Goal: Task Accomplishment & Management: Manage account settings

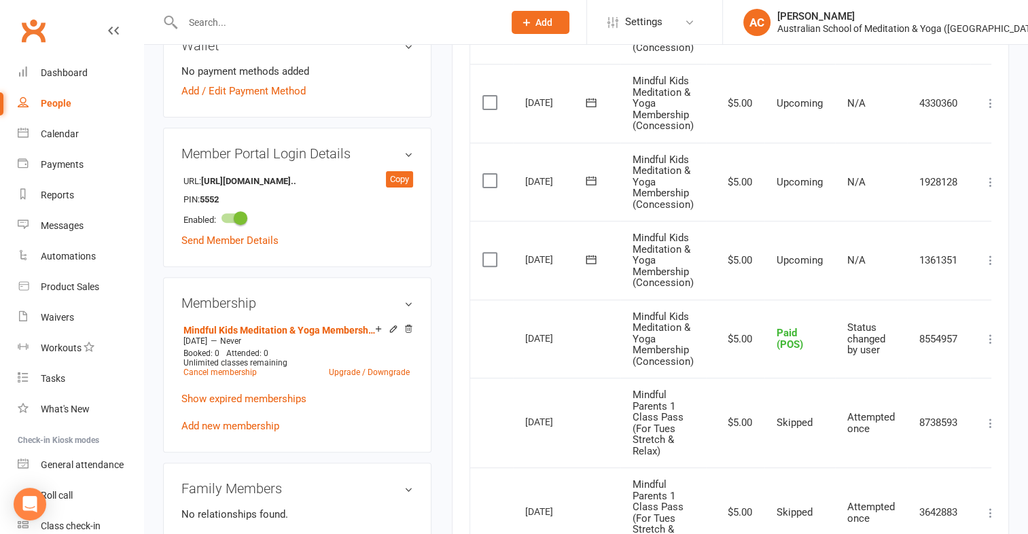
click at [228, 23] on input "text" at bounding box center [336, 22] width 315 height 19
type input "andre ma"
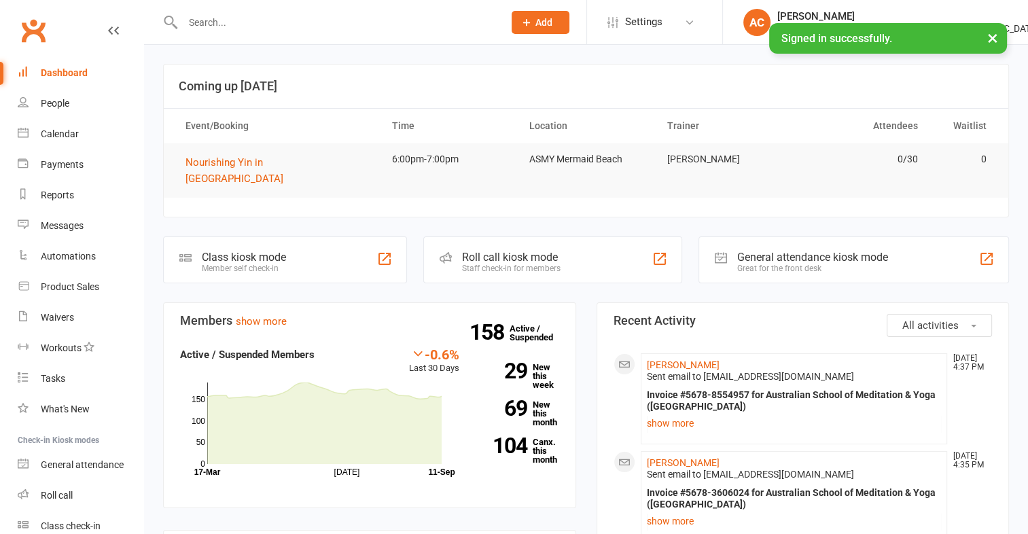
click at [204, 8] on div at bounding box center [328, 22] width 331 height 44
click at [203, 24] on input "text" at bounding box center [336, 22] width 315 height 19
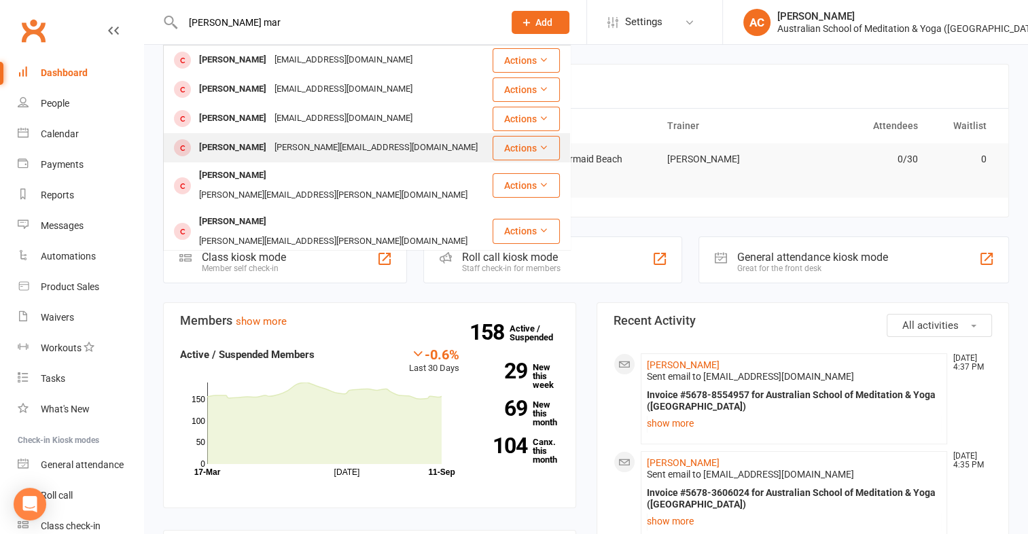
type input "andra mar"
click at [514, 148] on button "Actions" at bounding box center [526, 148] width 67 height 24
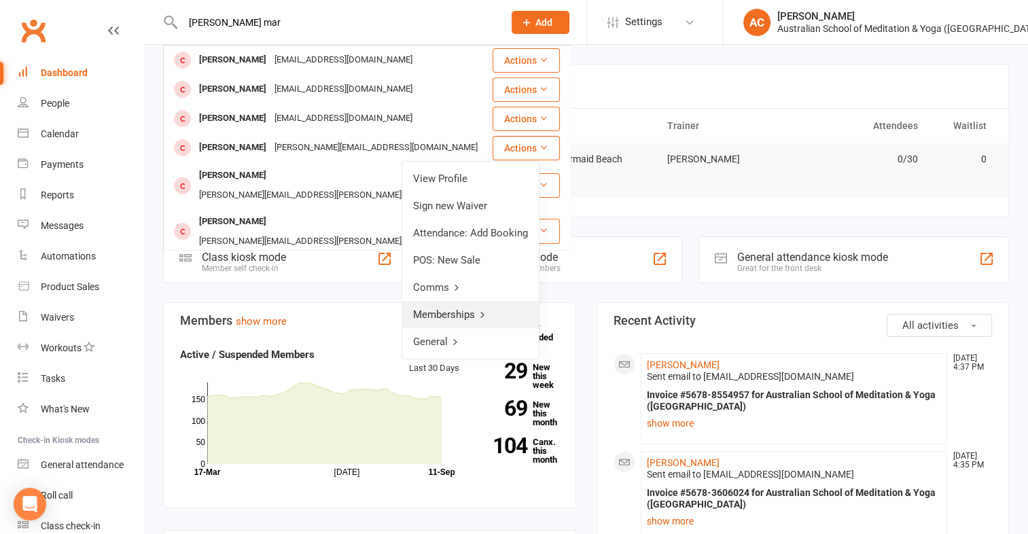
click at [467, 310] on link "Memberships" at bounding box center [470, 314] width 137 height 27
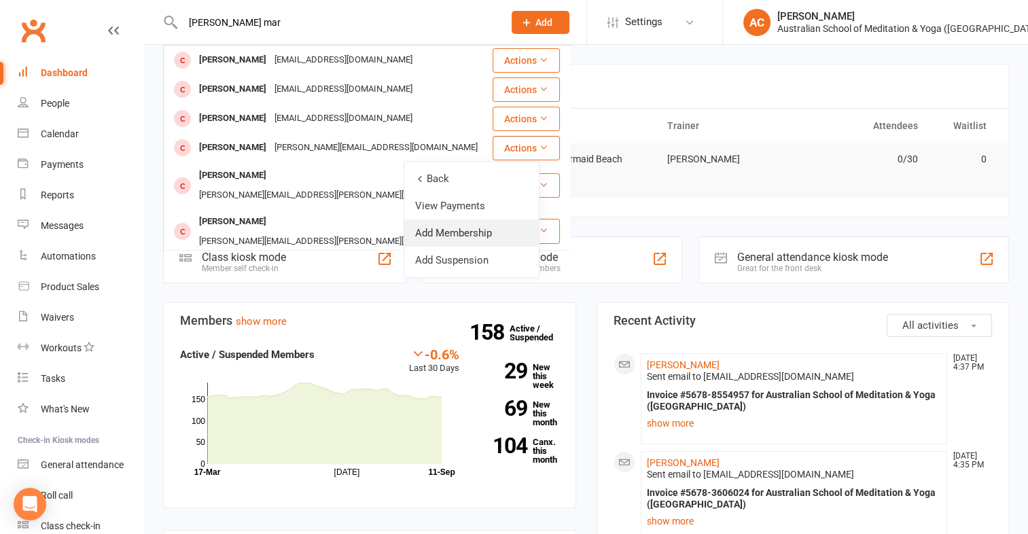
click at [461, 226] on link "Add Membership" at bounding box center [471, 232] width 135 height 27
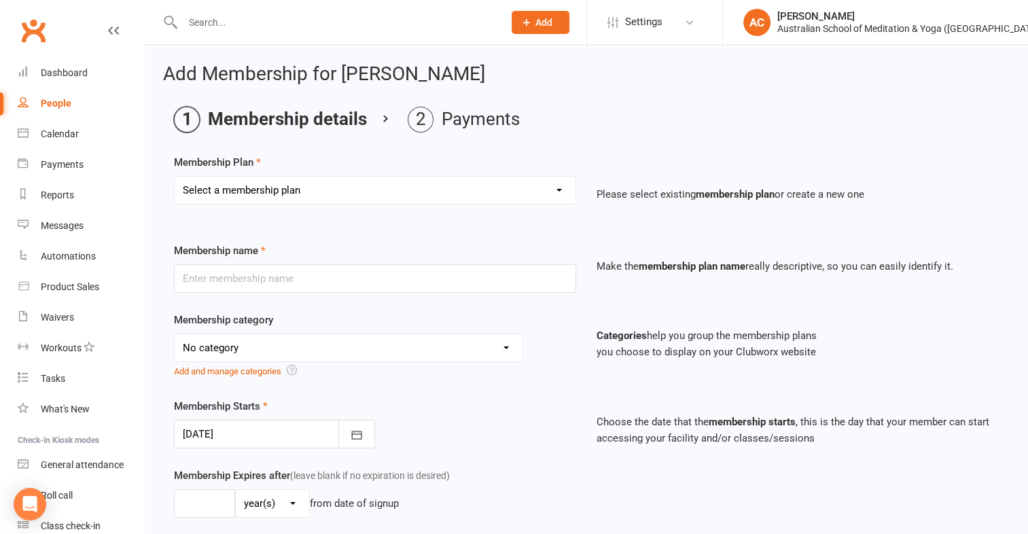
click at [421, 187] on select "Select a membership plan Create new Membership Plan First Time Intro Offer (1 m…" at bounding box center [375, 190] width 401 height 27
select select "11"
click at [175, 177] on select "Select a membership plan Create new Membership Plan First Time Intro Offer (1 m…" at bounding box center [375, 190] width 401 height 27
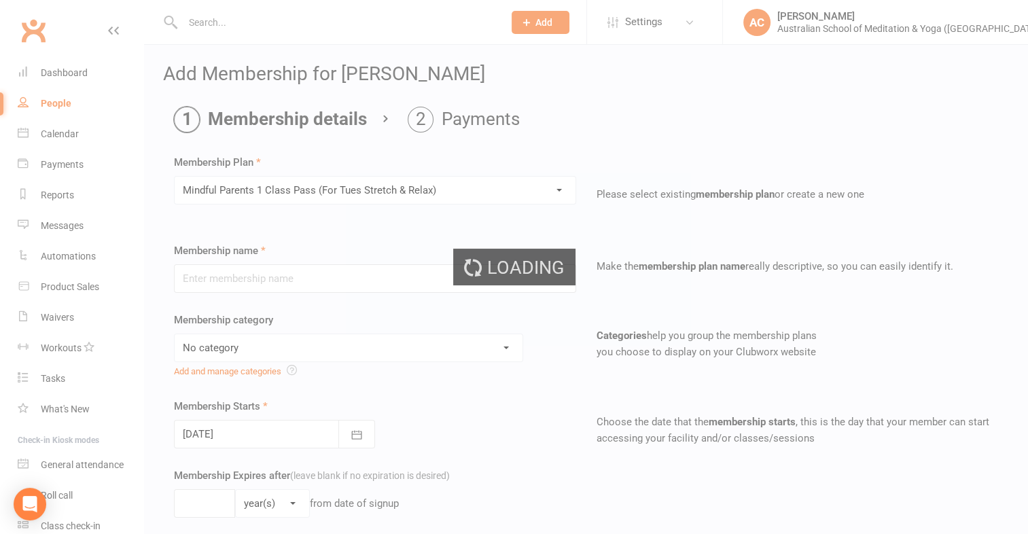
type input "Mindful Parents 1 Class Pass (For Tues Stretch & Relax)"
select select "4"
type input "3"
select select "2"
type input "1"
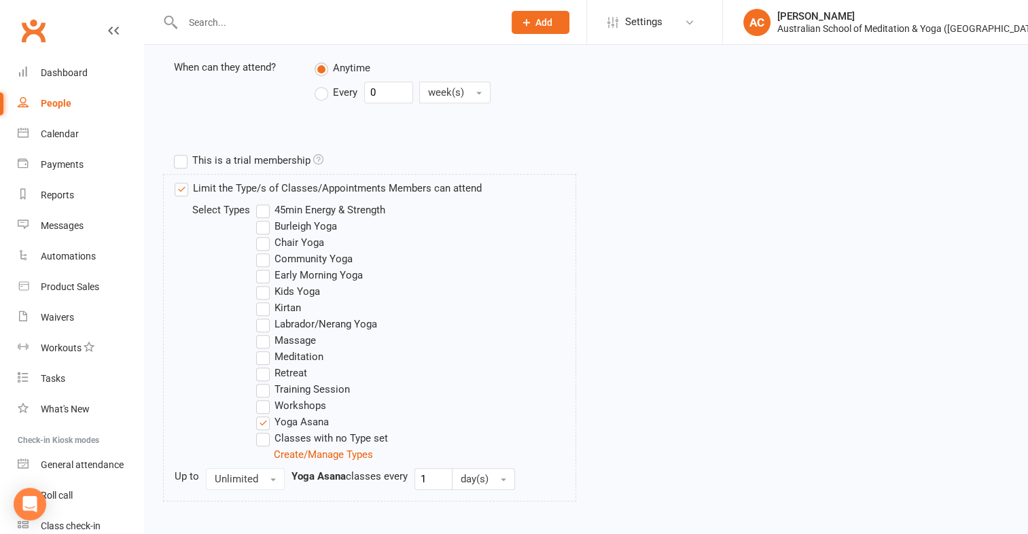
scroll to position [639, 0]
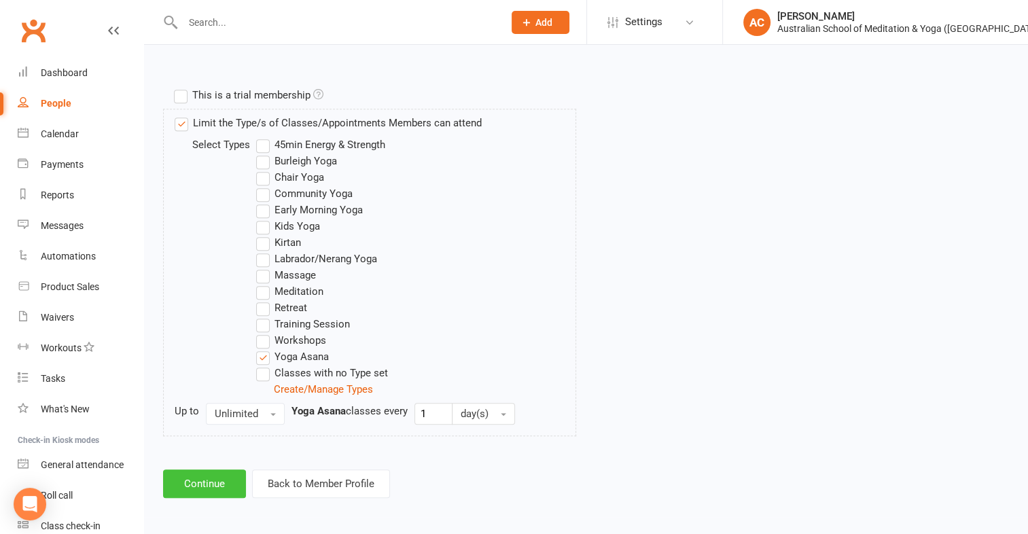
click at [212, 482] on button "Continue" at bounding box center [204, 483] width 83 height 29
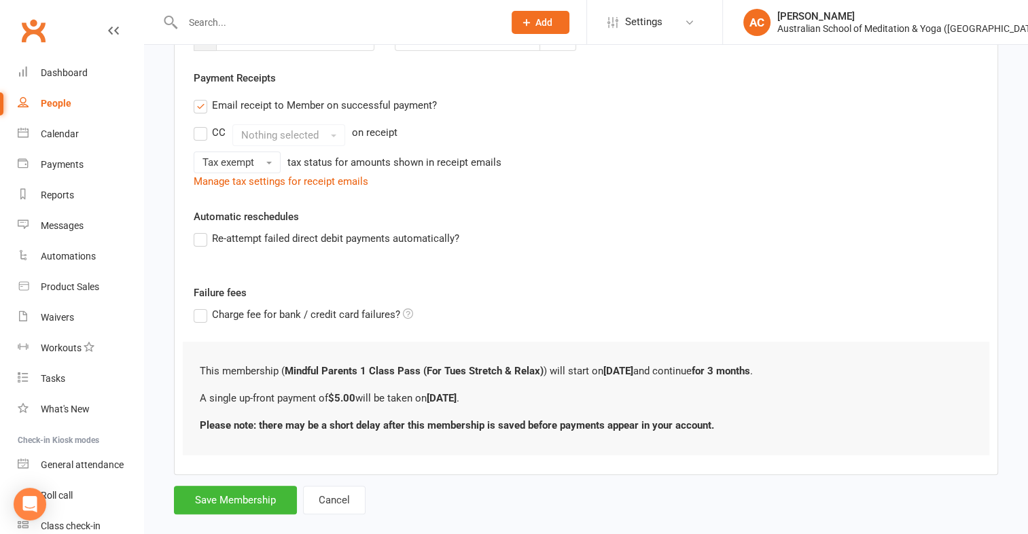
scroll to position [258, 0]
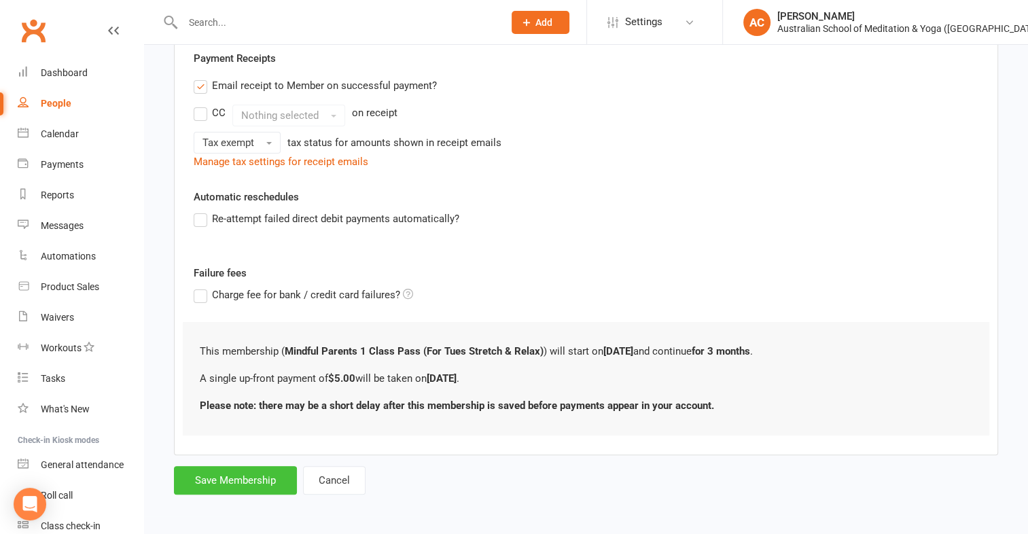
click at [199, 474] on button "Save Membership" at bounding box center [235, 480] width 123 height 29
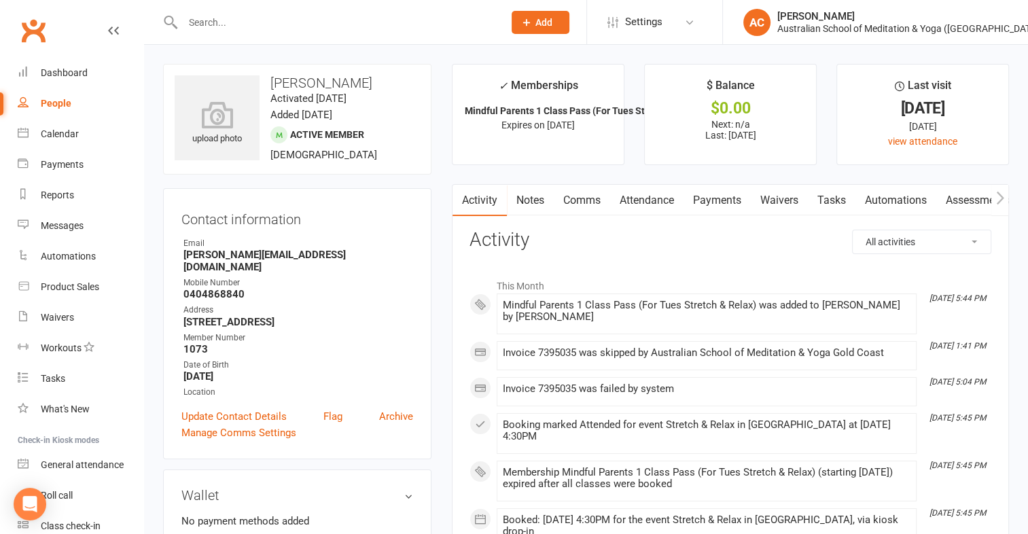
click at [712, 200] on link "Payments" at bounding box center [716, 200] width 67 height 31
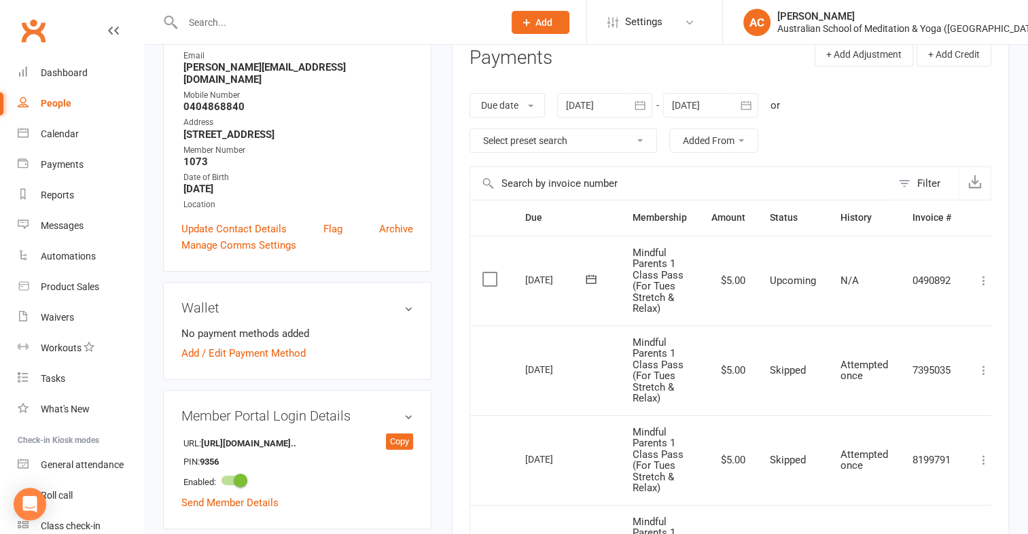
scroll to position [232, 0]
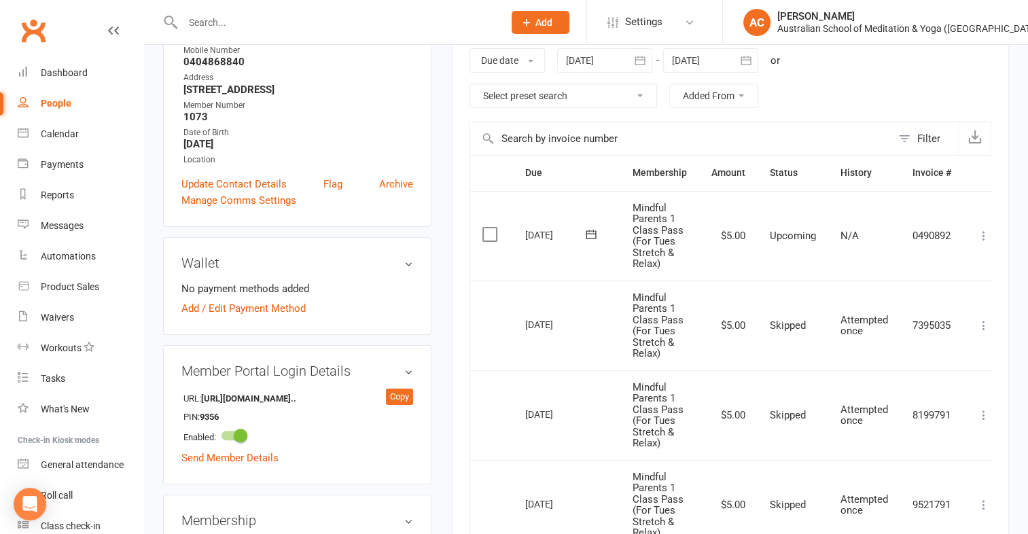
click at [980, 235] on icon at bounding box center [984, 236] width 14 height 14
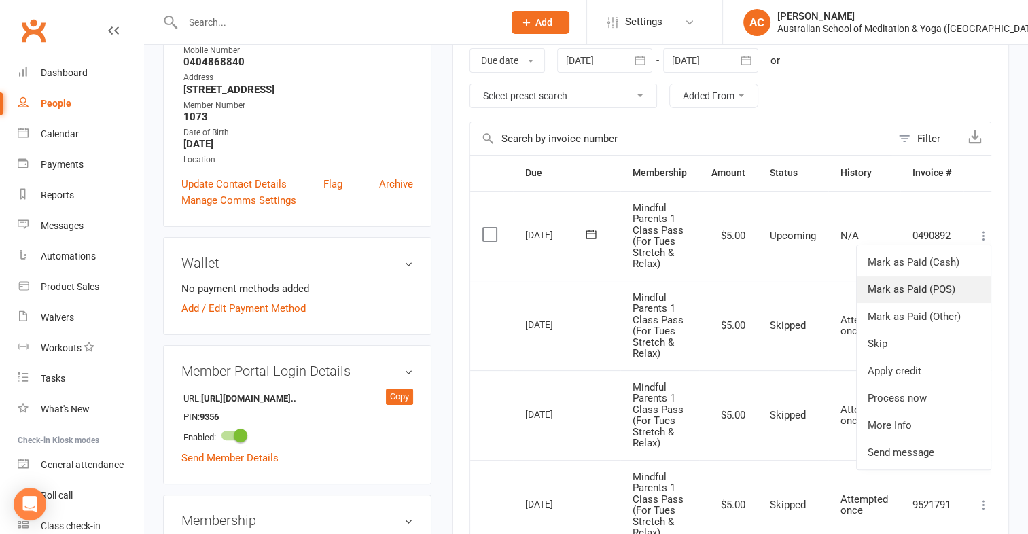
click at [938, 288] on link "Mark as Paid (POS)" at bounding box center [924, 289] width 135 height 27
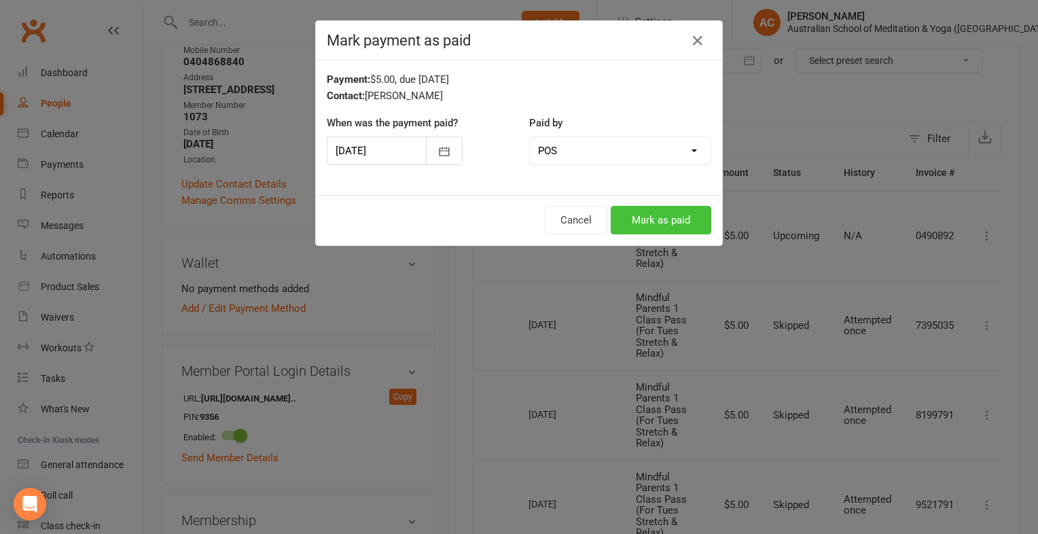
click at [655, 221] on button "Mark as paid" at bounding box center [661, 220] width 101 height 29
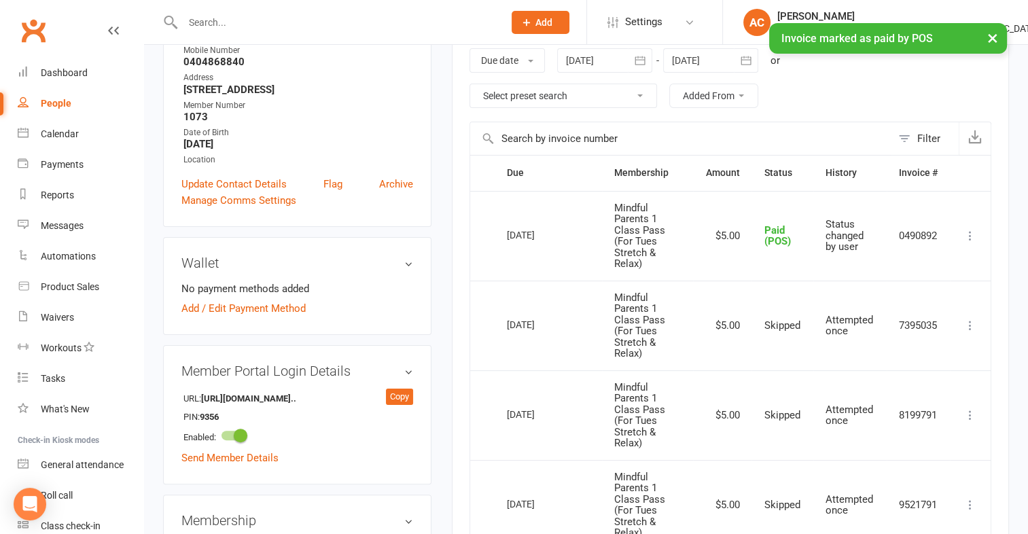
click at [989, 42] on button "×" at bounding box center [992, 37] width 24 height 29
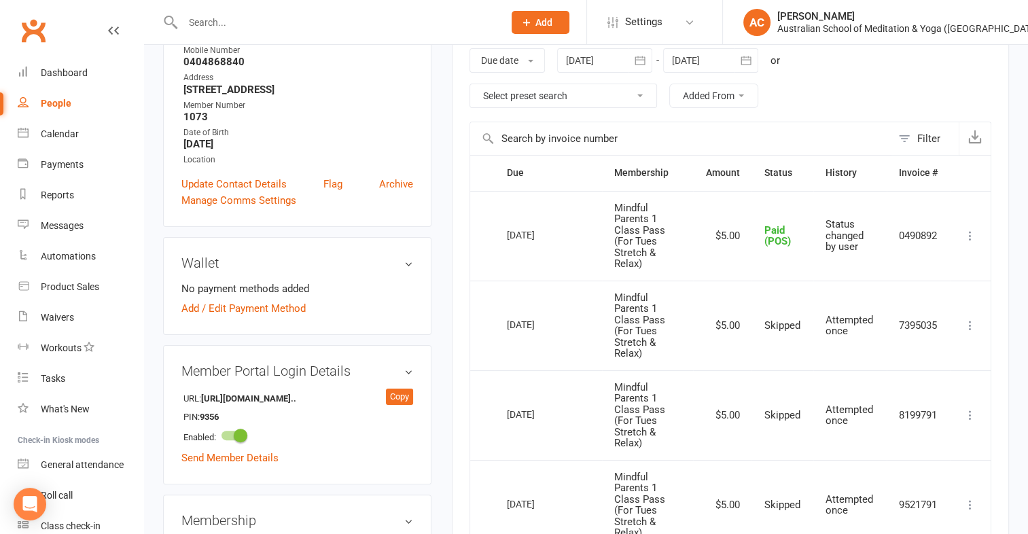
click at [312, 15] on input "text" at bounding box center [336, 22] width 315 height 19
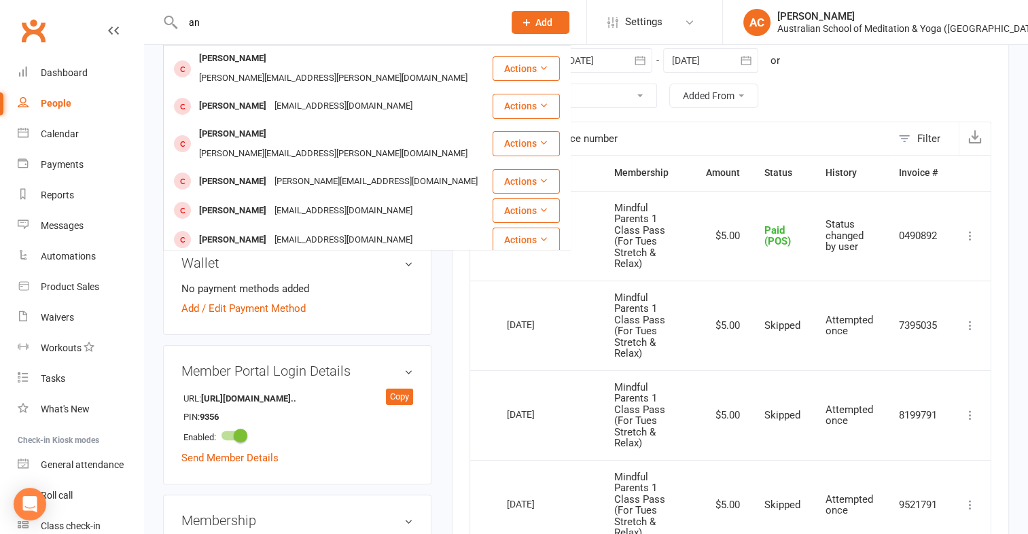
type input "a"
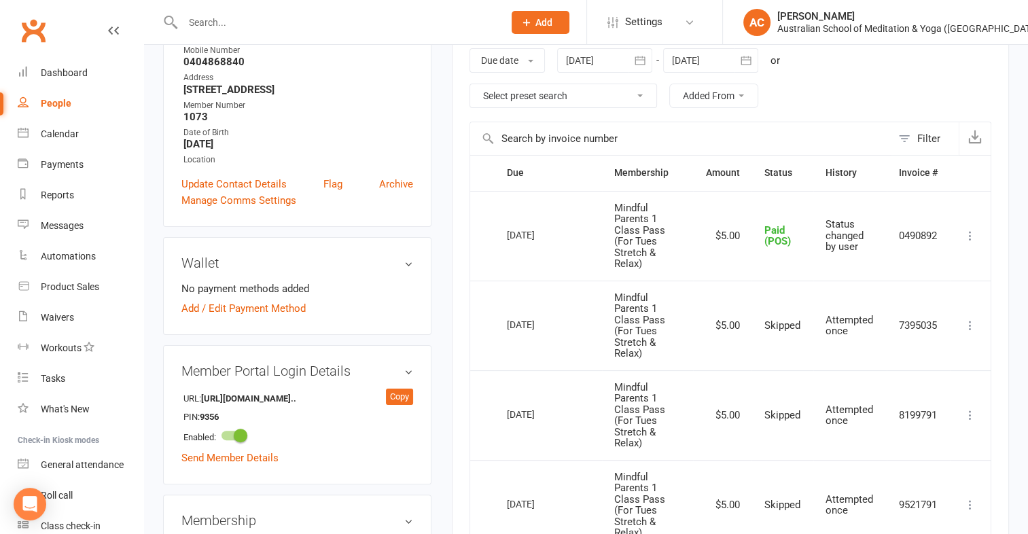
type input "l"
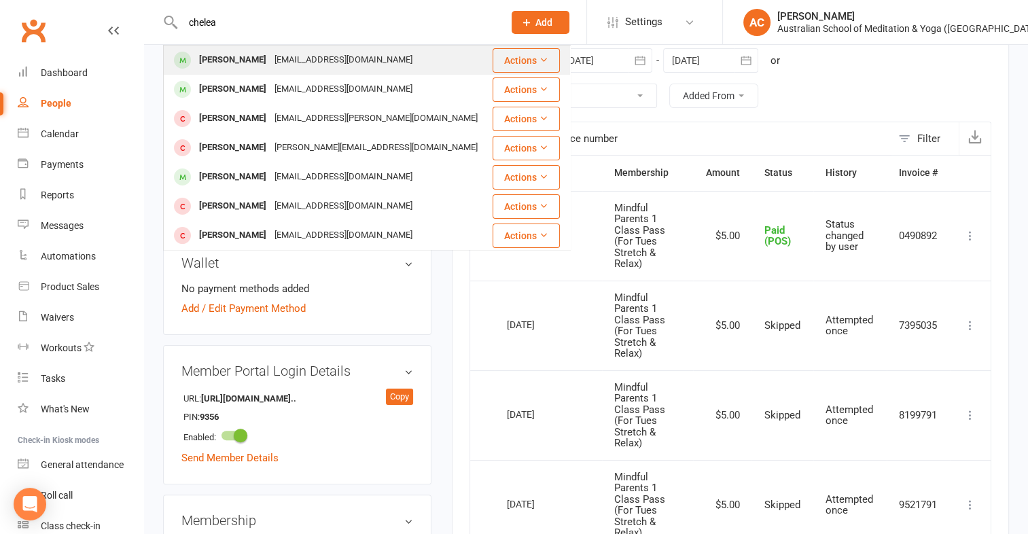
type input "chelea"
click at [244, 63] on div "Chelsea Lea" at bounding box center [232, 60] width 75 height 20
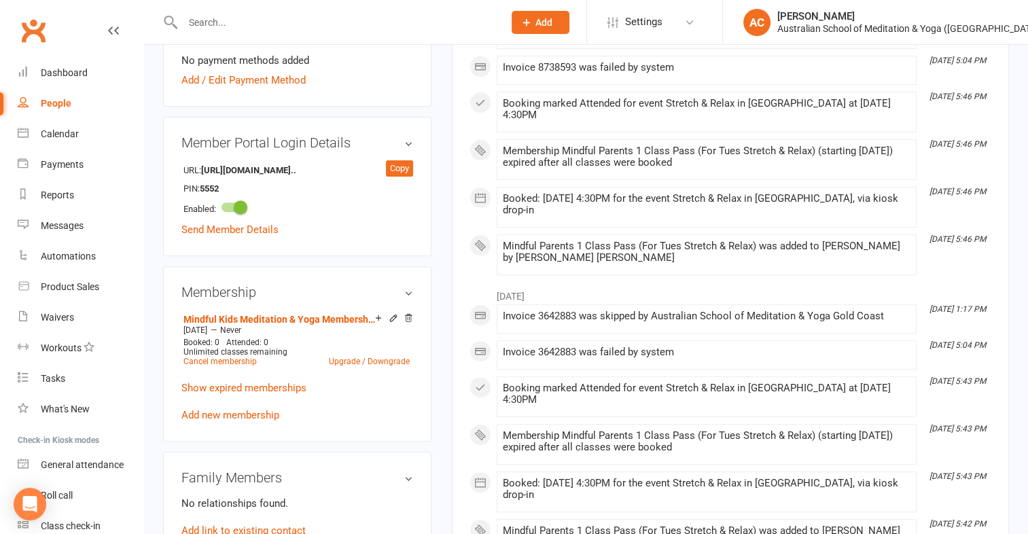
scroll to position [452, 0]
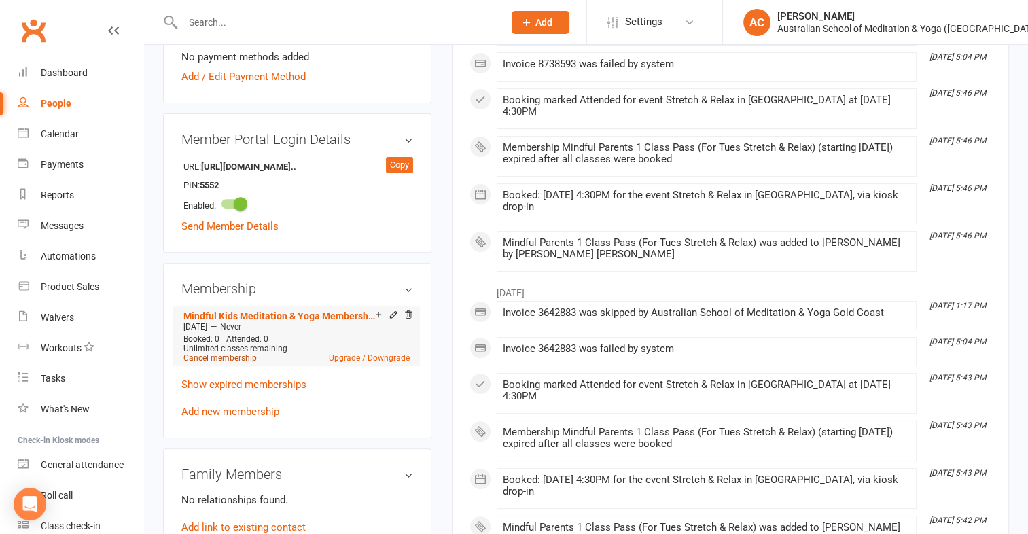
click at [233, 363] on link "Cancel membership" at bounding box center [219, 358] width 73 height 10
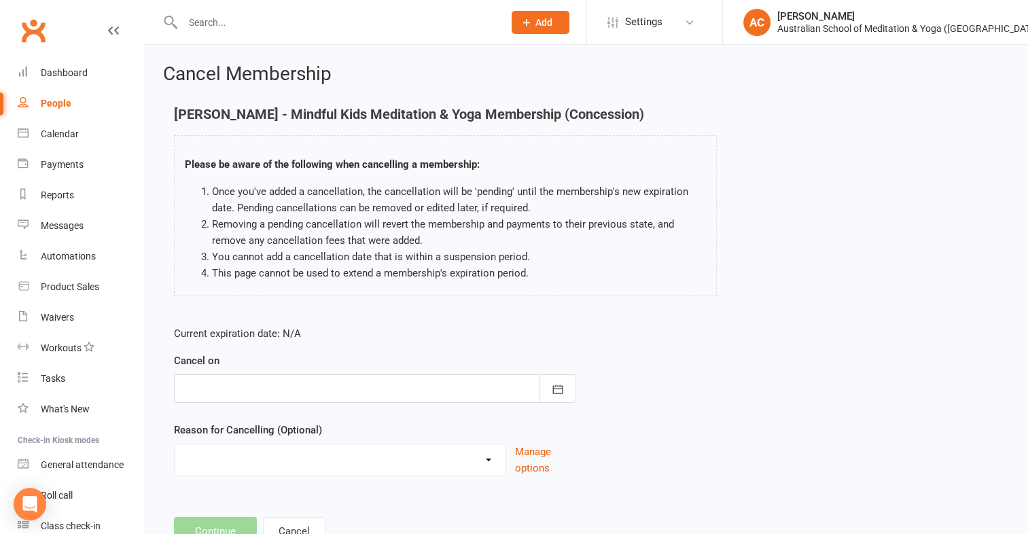
scroll to position [52, 0]
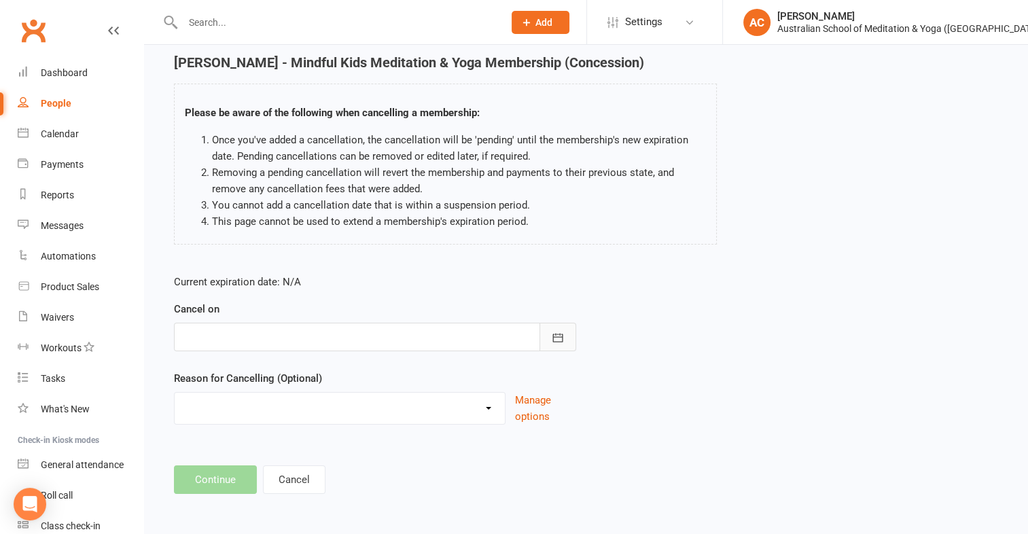
click at [544, 335] on button "button" at bounding box center [557, 337] width 37 height 29
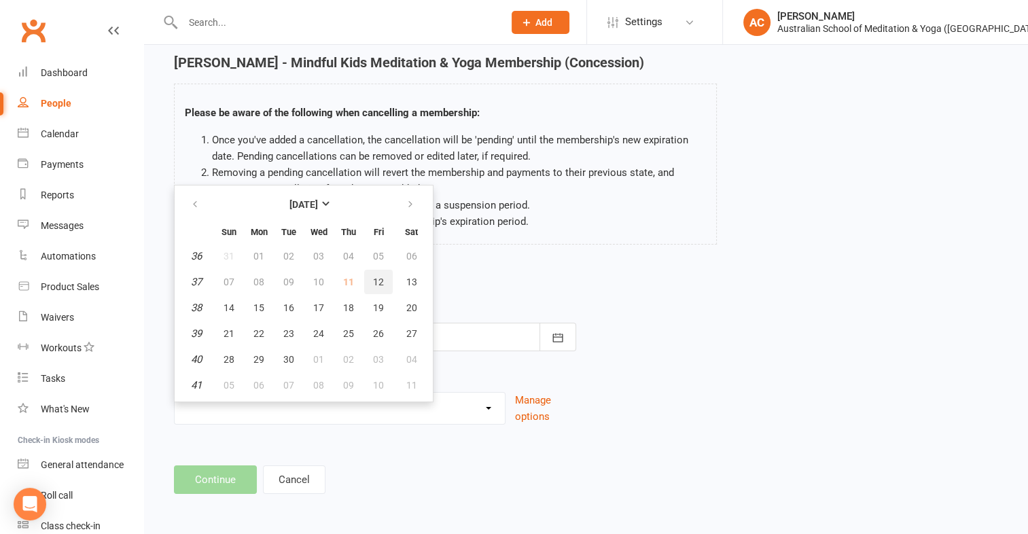
click at [365, 282] on button "12" at bounding box center [378, 282] width 29 height 24
type input "12 Sep 2025"
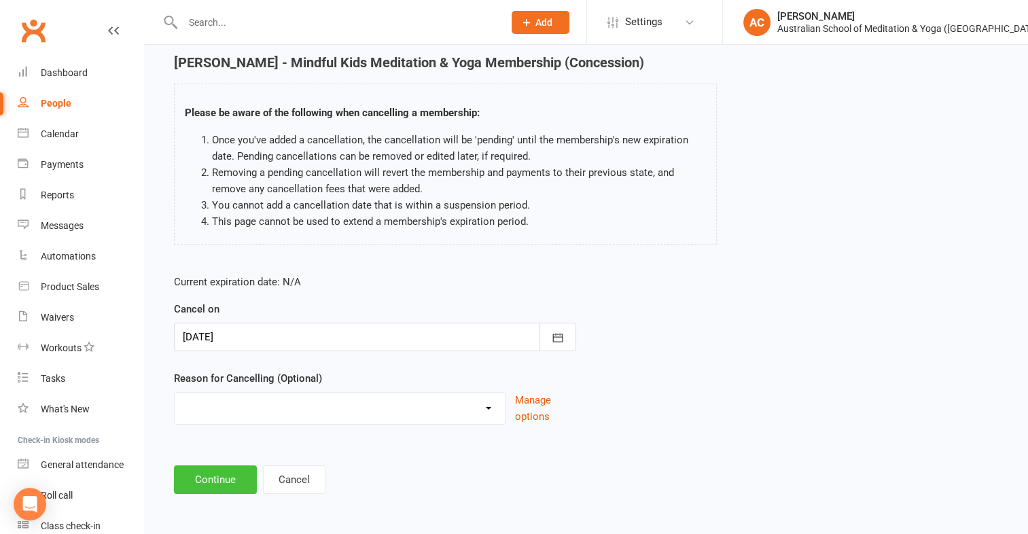
click at [222, 476] on button "Continue" at bounding box center [215, 479] width 83 height 29
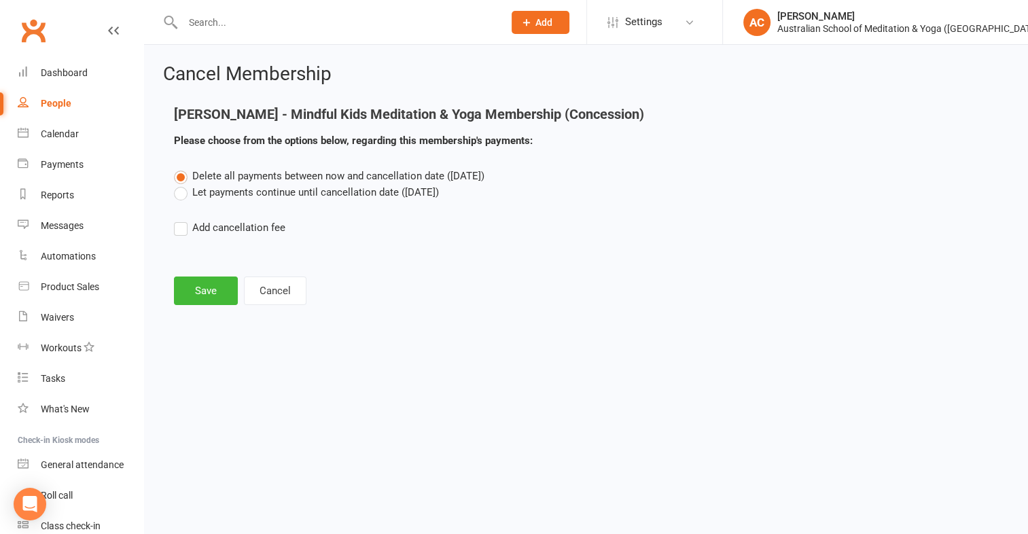
scroll to position [0, 0]
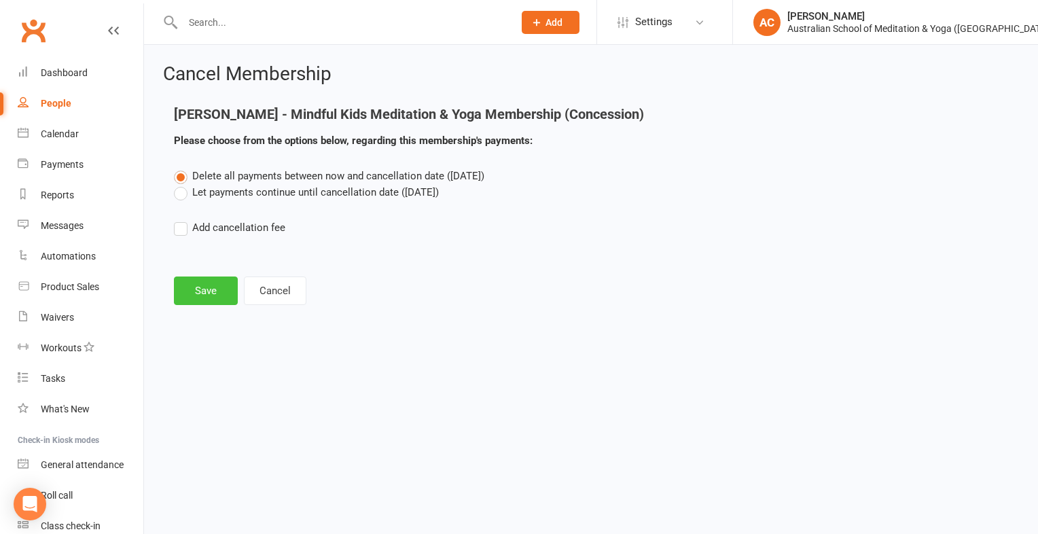
click at [204, 293] on button "Save" at bounding box center [206, 290] width 64 height 29
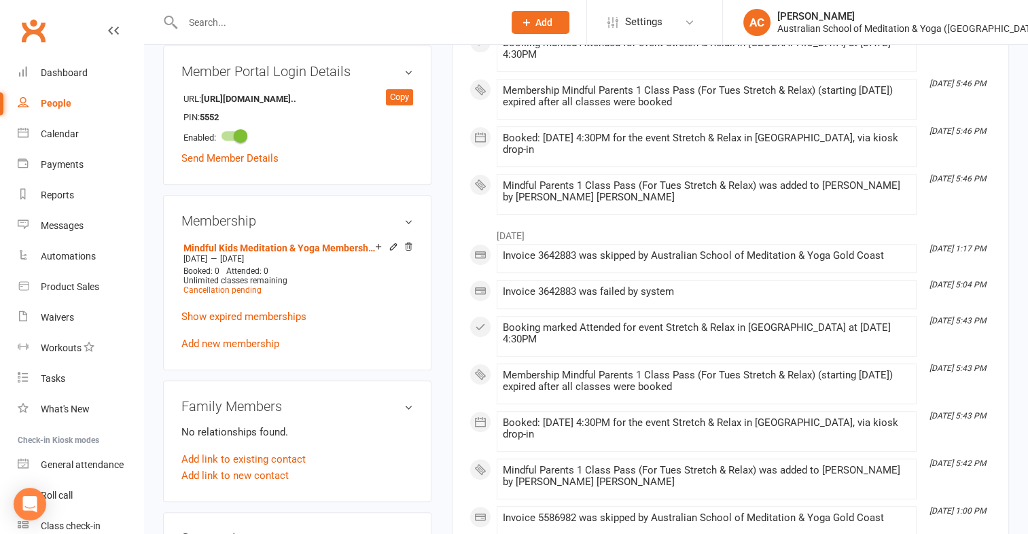
scroll to position [571, 0]
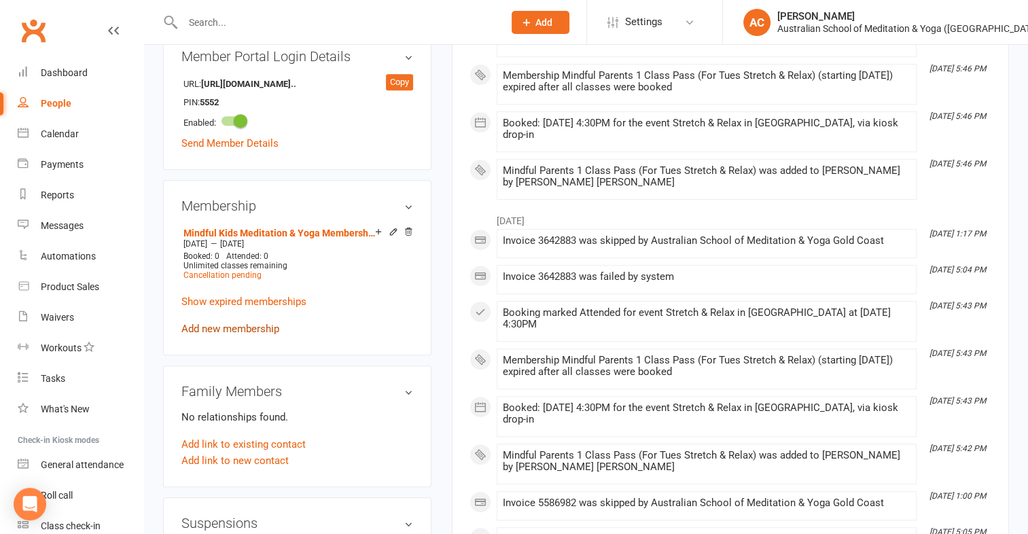
click at [221, 335] on link "Add new membership" at bounding box center [230, 329] width 98 height 12
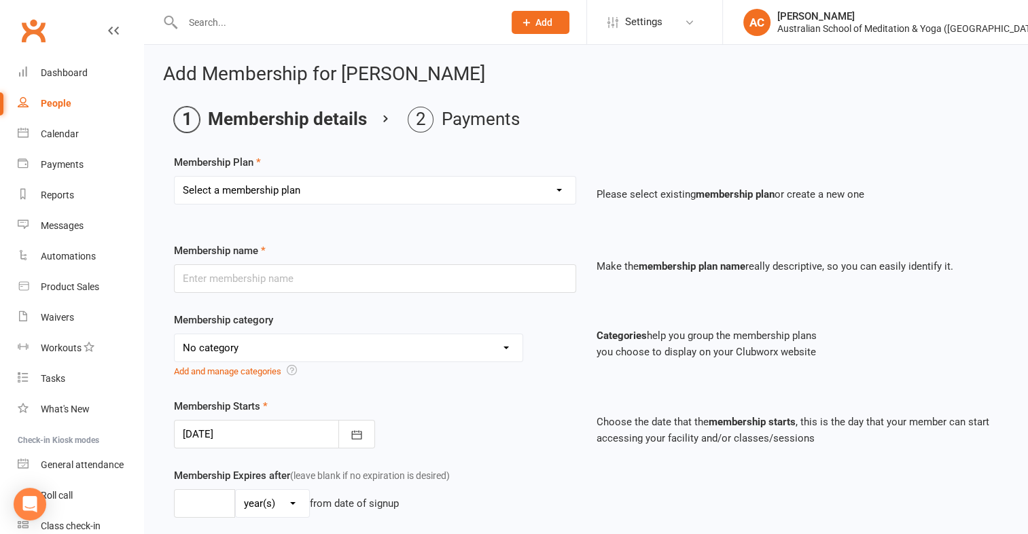
click at [274, 192] on select "Select a membership plan Create new Membership Plan First Time Intro Offer (1 m…" at bounding box center [375, 190] width 401 height 27
select select "11"
click at [175, 177] on select "Select a membership plan Create new Membership Plan First Time Intro Offer (1 m…" at bounding box center [375, 190] width 401 height 27
type input "Mindful Parents 1 Class Pass (For Tues Stretch & Relax)"
select select "4"
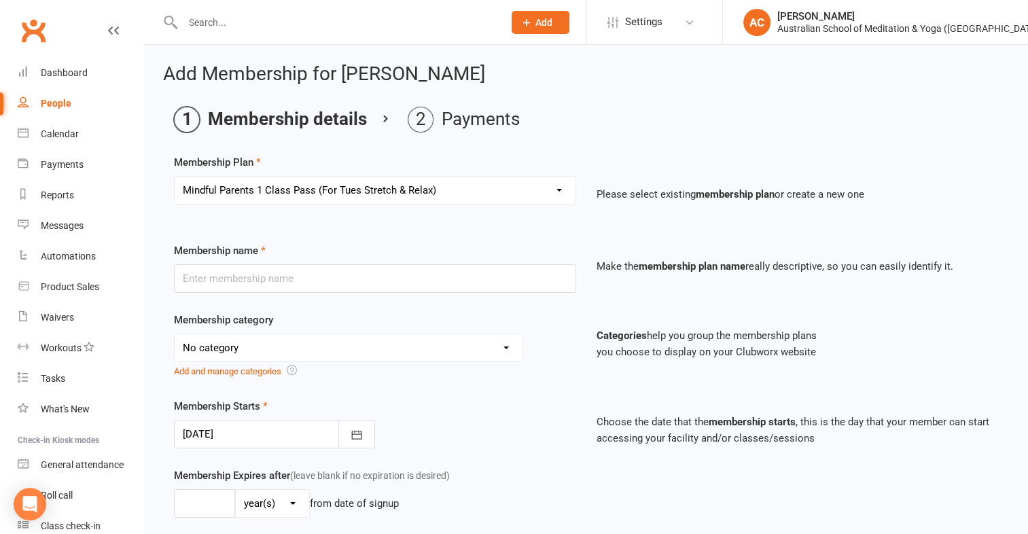
type input "3"
select select "2"
type input "1"
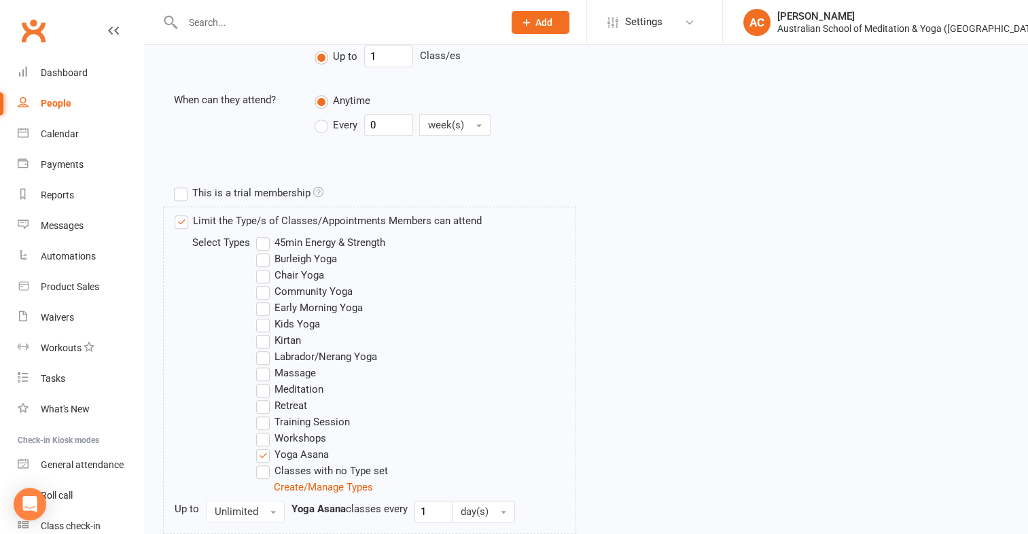
scroll to position [639, 0]
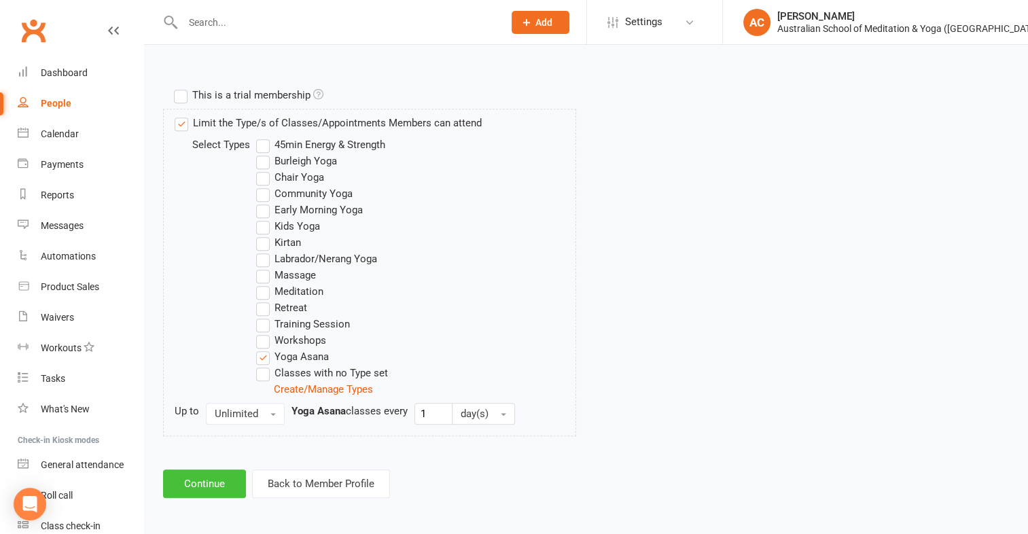
click at [210, 493] on button "Continue" at bounding box center [204, 483] width 83 height 29
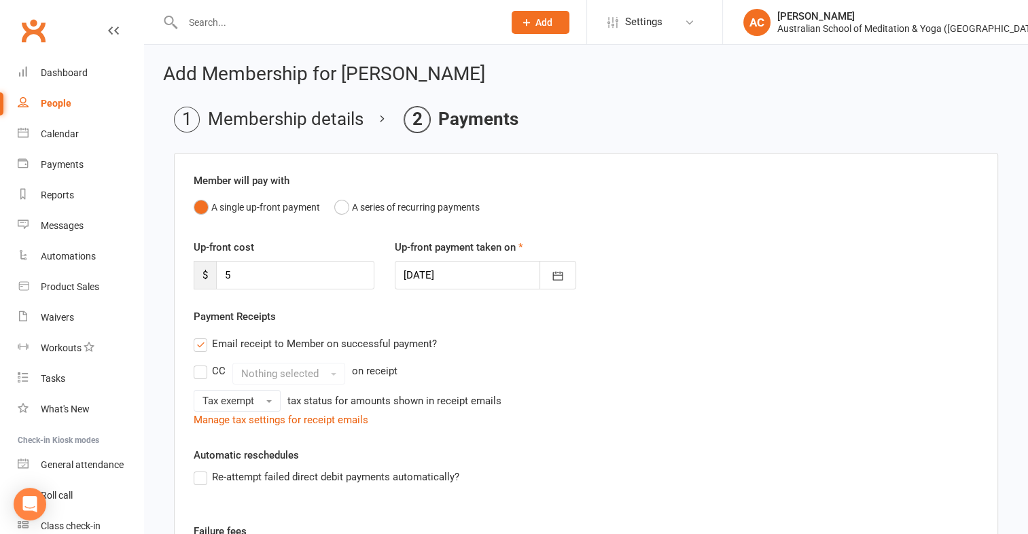
scroll to position [258, 0]
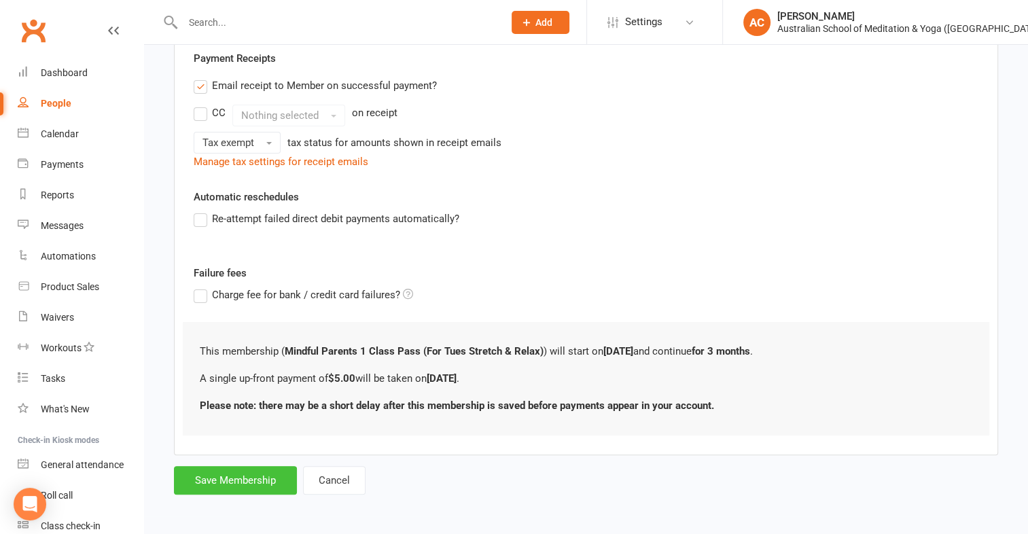
click at [250, 474] on button "Save Membership" at bounding box center [235, 480] width 123 height 29
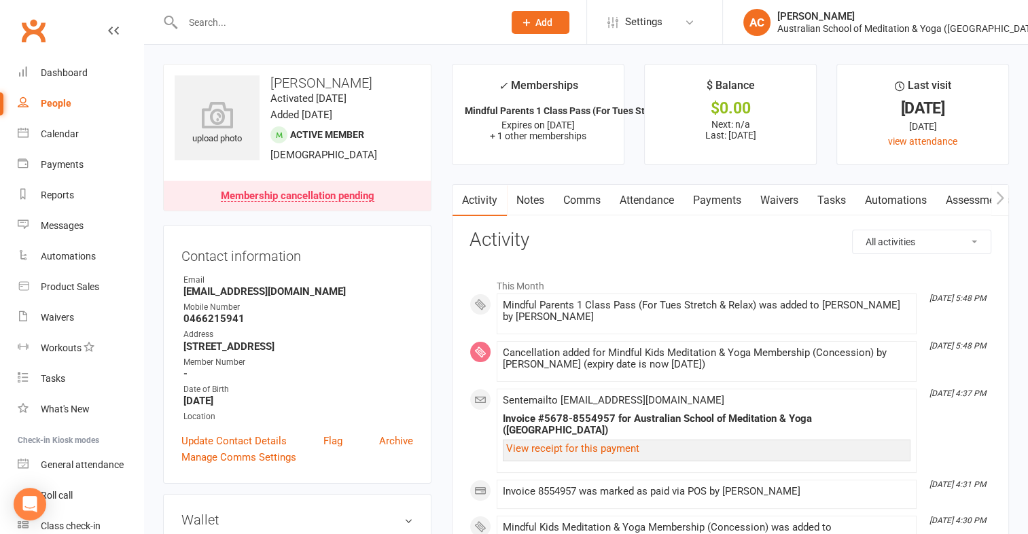
click at [707, 196] on link "Payments" at bounding box center [716, 200] width 67 height 31
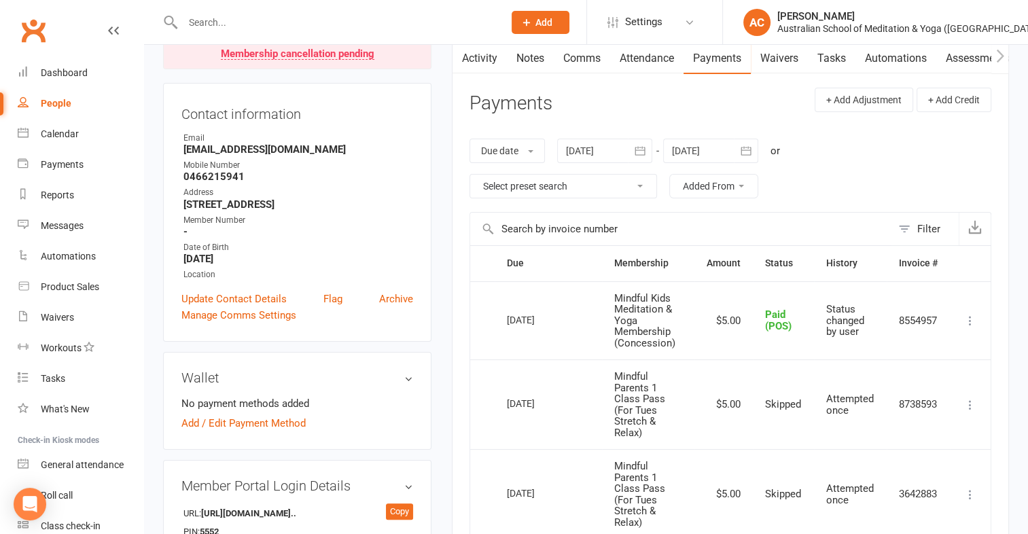
scroll to position [155, 0]
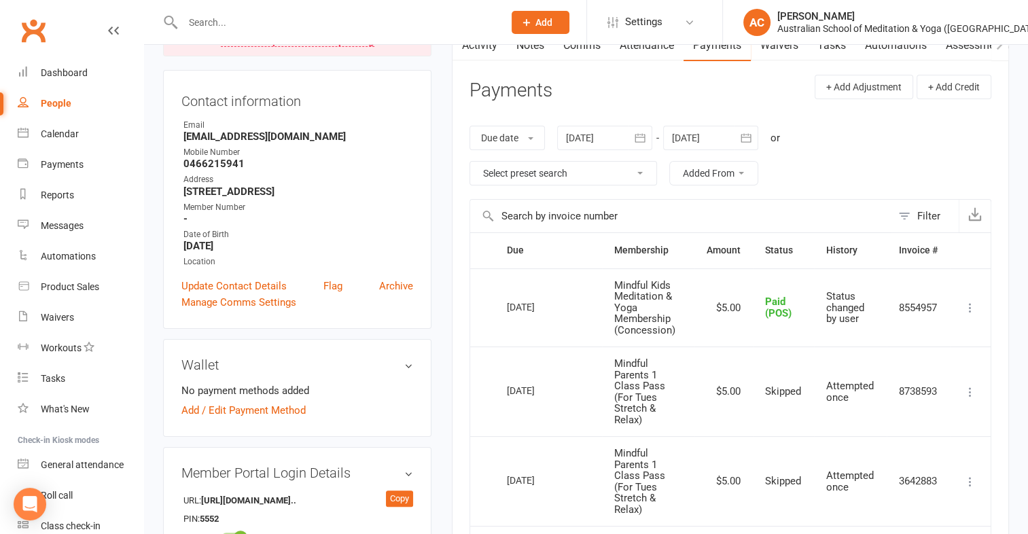
click at [967, 305] on icon at bounding box center [970, 308] width 14 height 14
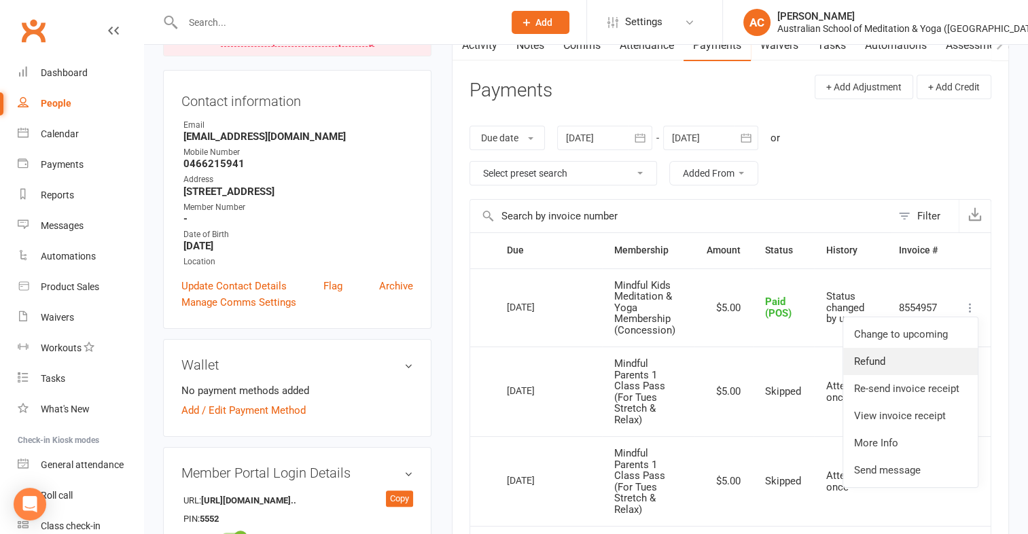
click at [899, 364] on link "Refund" at bounding box center [910, 361] width 135 height 27
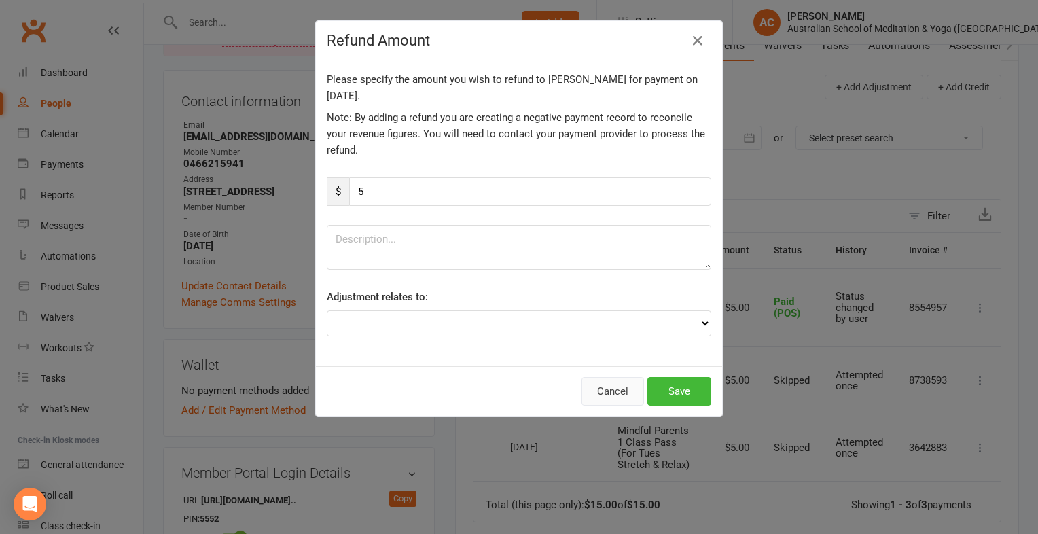
click at [611, 387] on button "Cancel" at bounding box center [613, 391] width 62 height 29
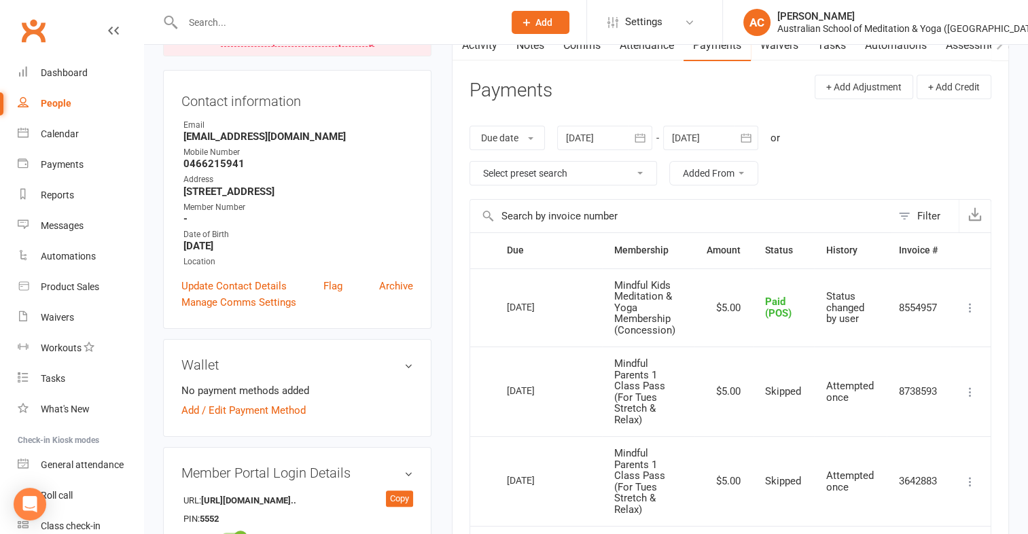
click at [969, 302] on icon at bounding box center [970, 308] width 14 height 14
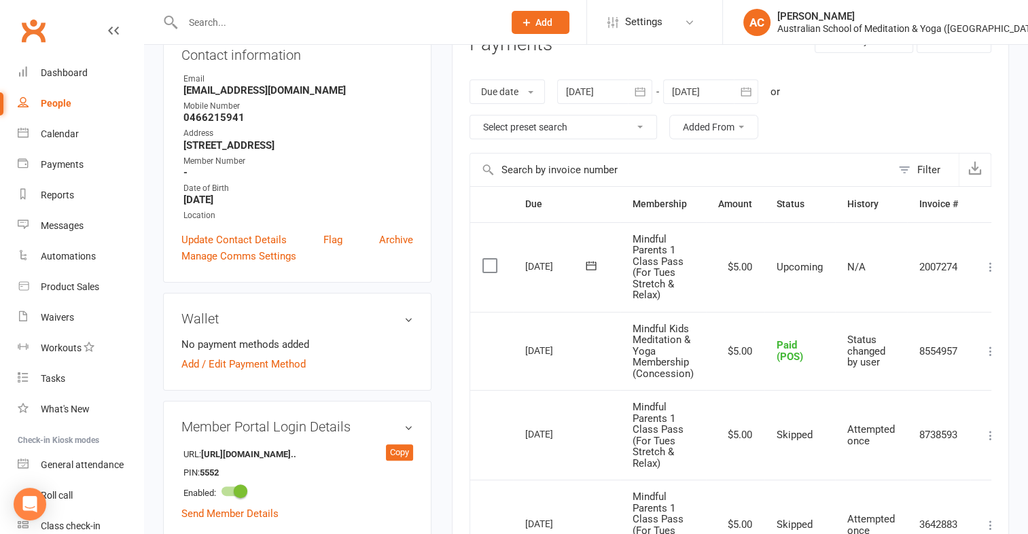
scroll to position [207, 0]
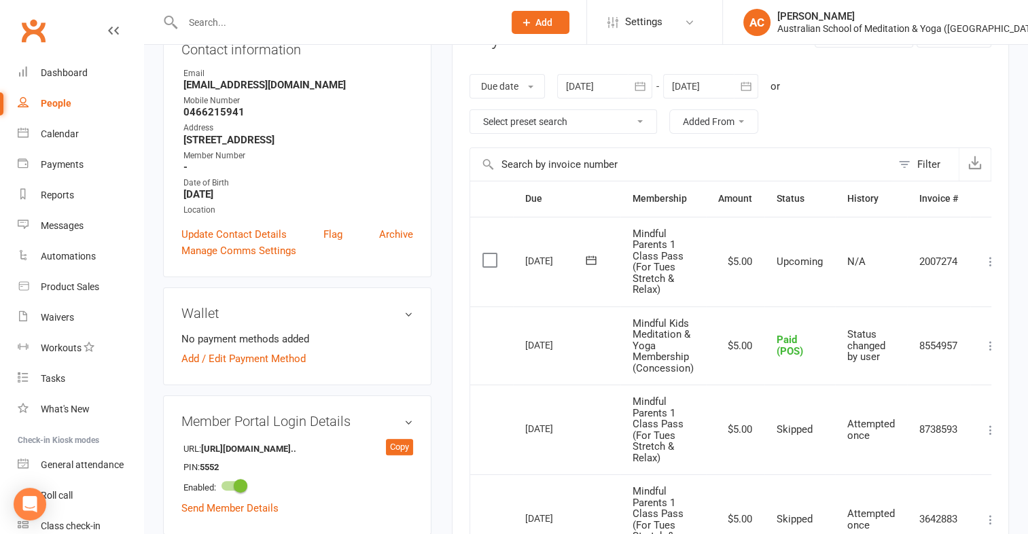
click at [990, 257] on icon at bounding box center [991, 262] width 14 height 14
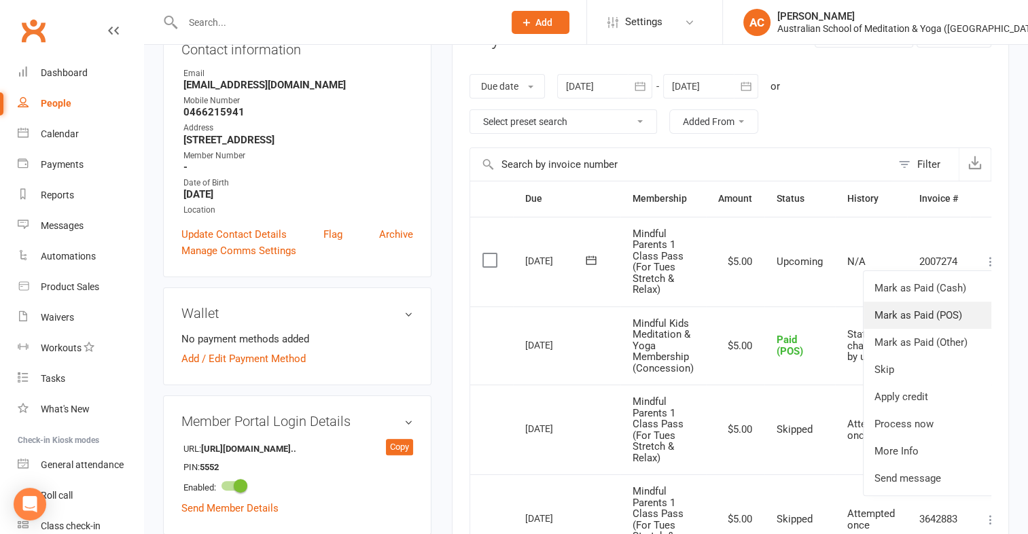
click at [927, 310] on link "Mark as Paid (POS)" at bounding box center [930, 315] width 135 height 27
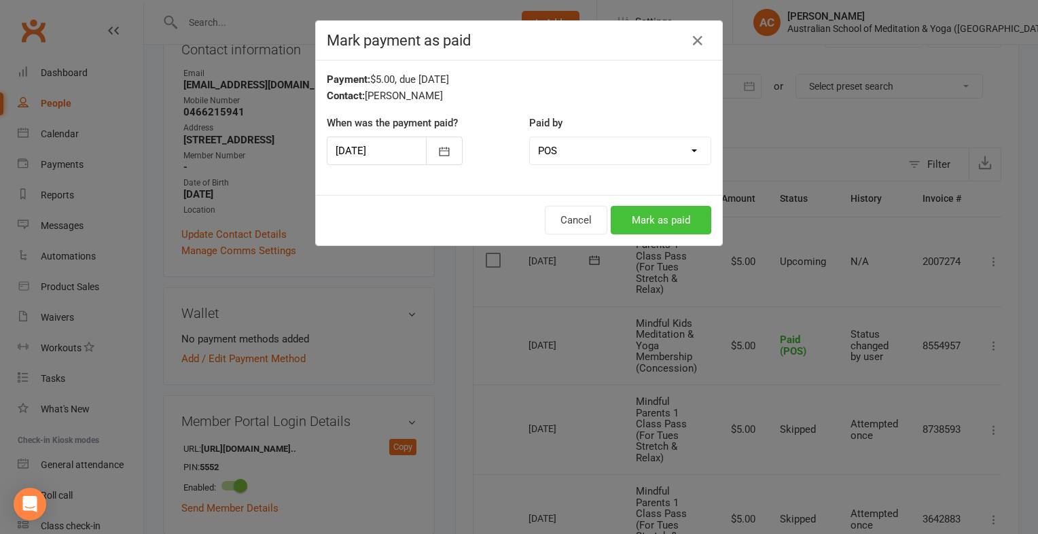
click at [635, 224] on button "Mark as paid" at bounding box center [661, 220] width 101 height 29
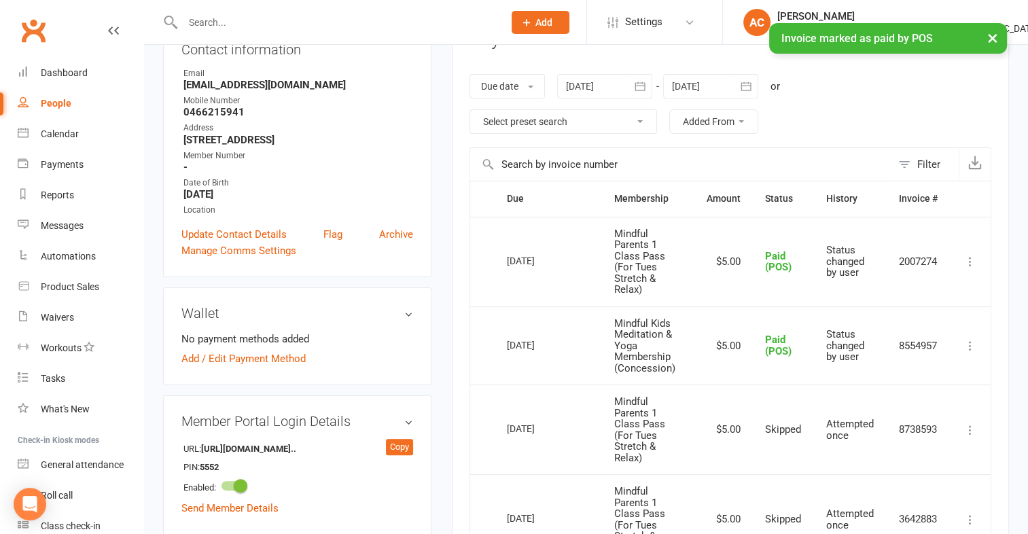
scroll to position [0, 0]
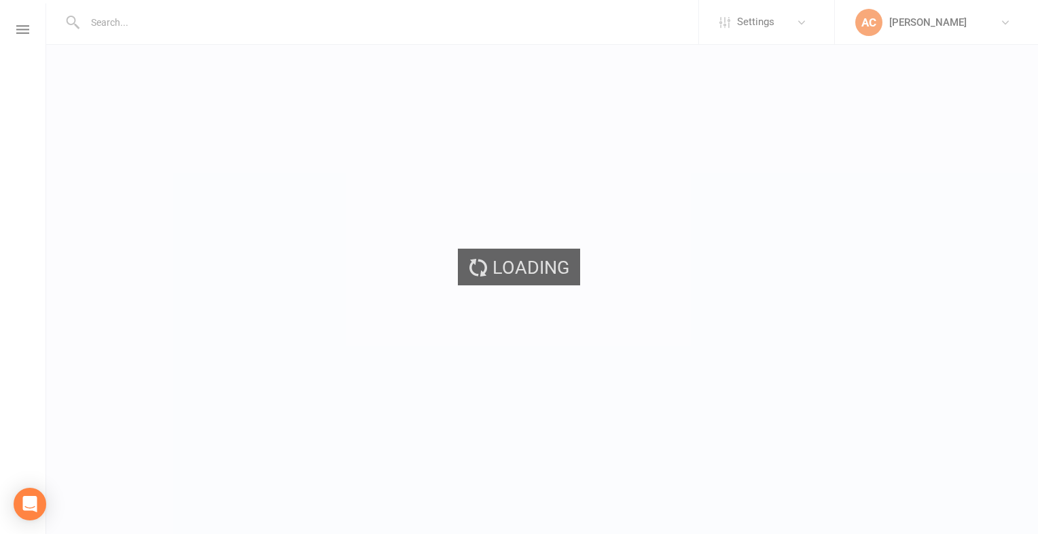
click at [162, 27] on div "Loading" at bounding box center [519, 267] width 1038 height 534
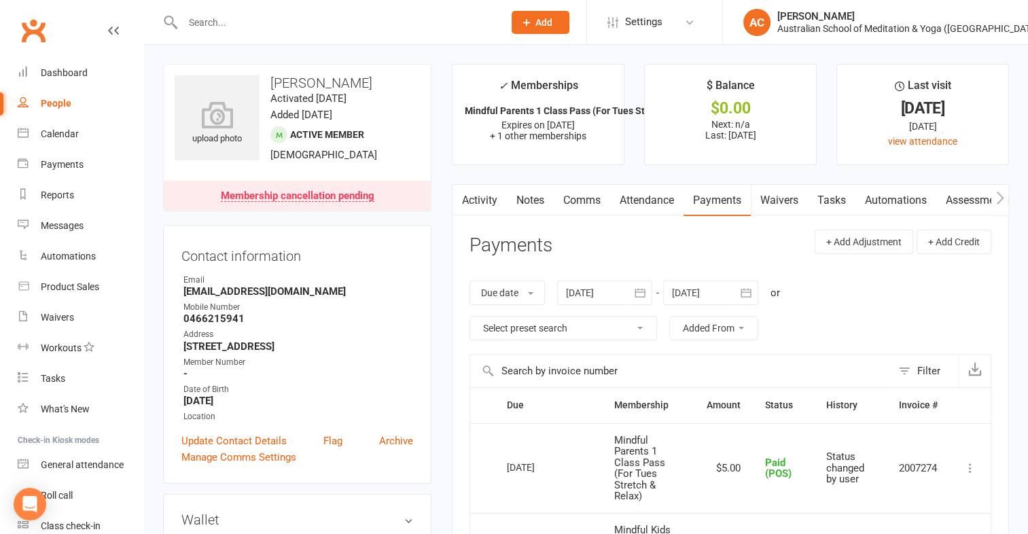
click at [227, 24] on input "text" at bounding box center [336, 22] width 315 height 19
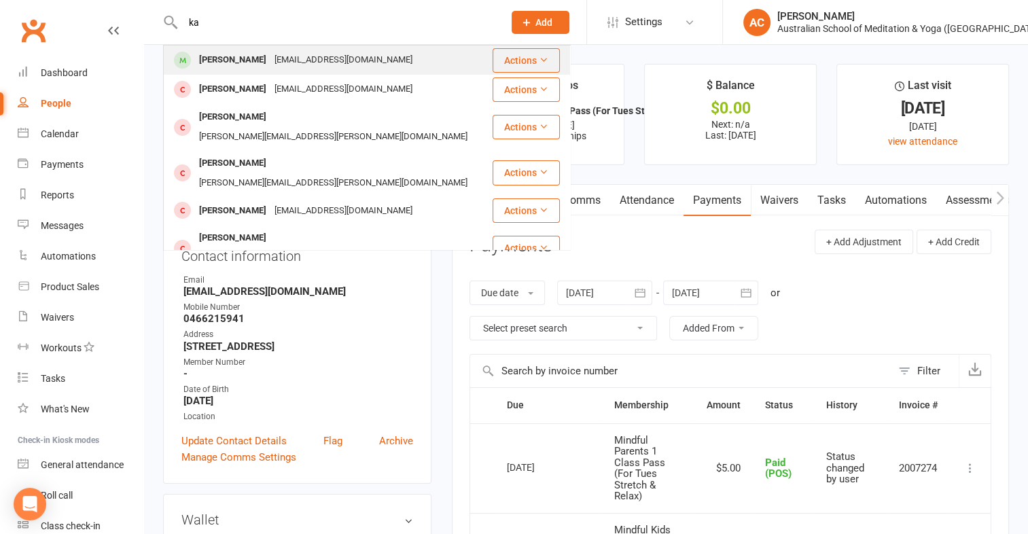
type input "k"
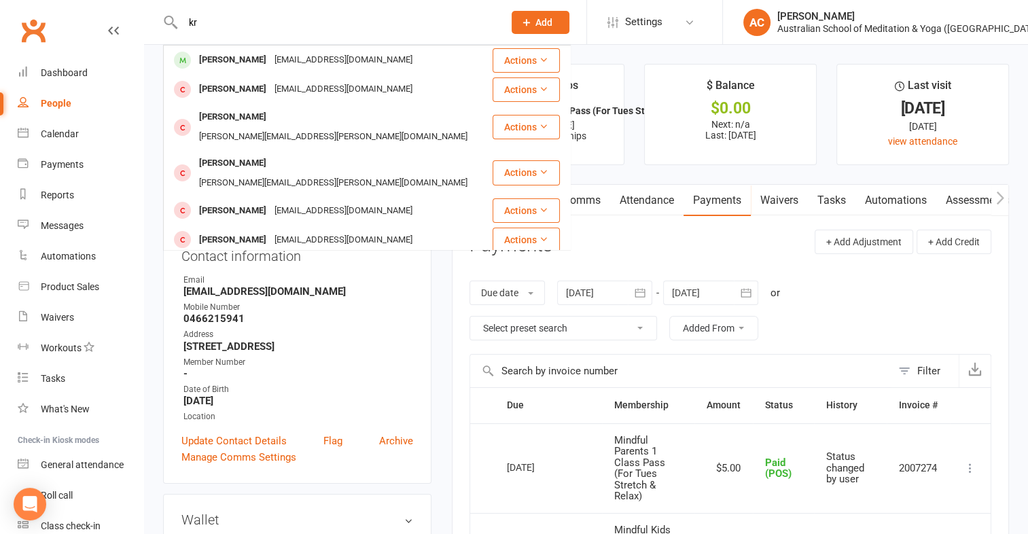
type input "k"
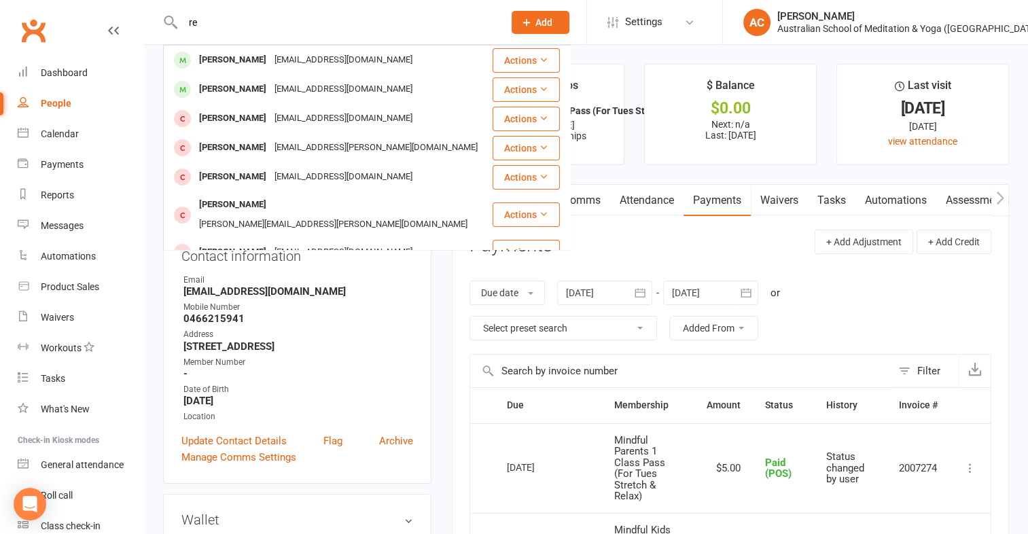
type input "r"
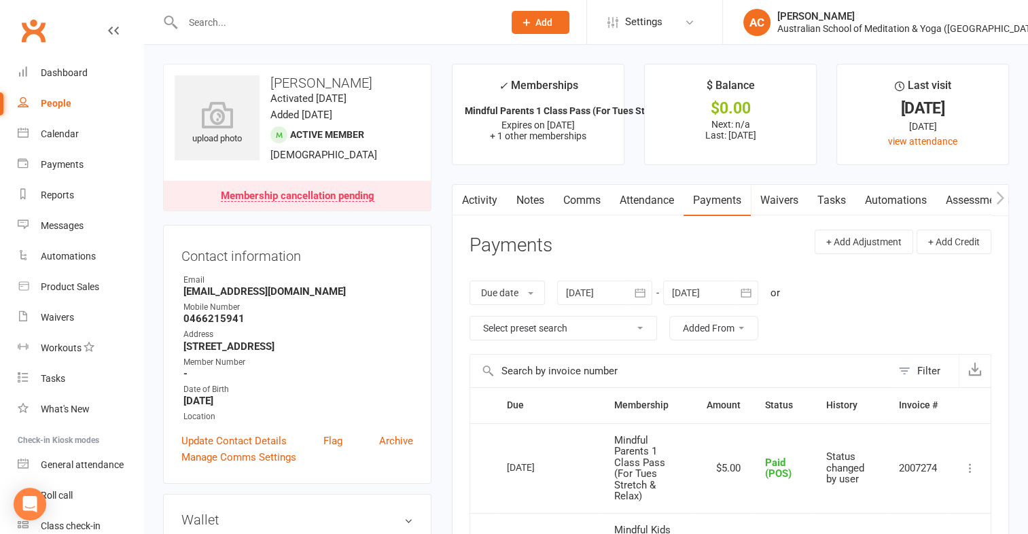
type input "q"
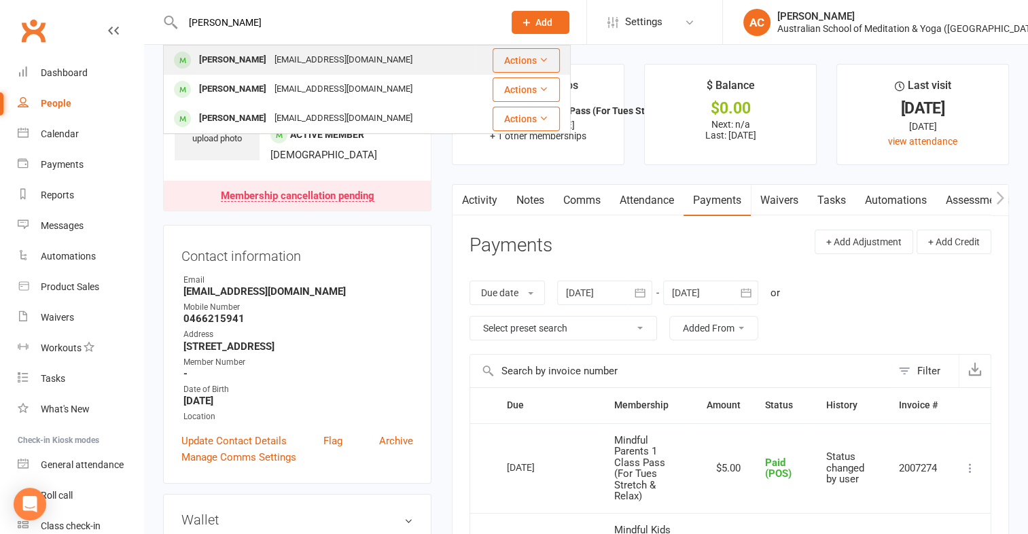
type input "wulf"
click at [234, 60] on div "[PERSON_NAME]" at bounding box center [232, 60] width 75 height 20
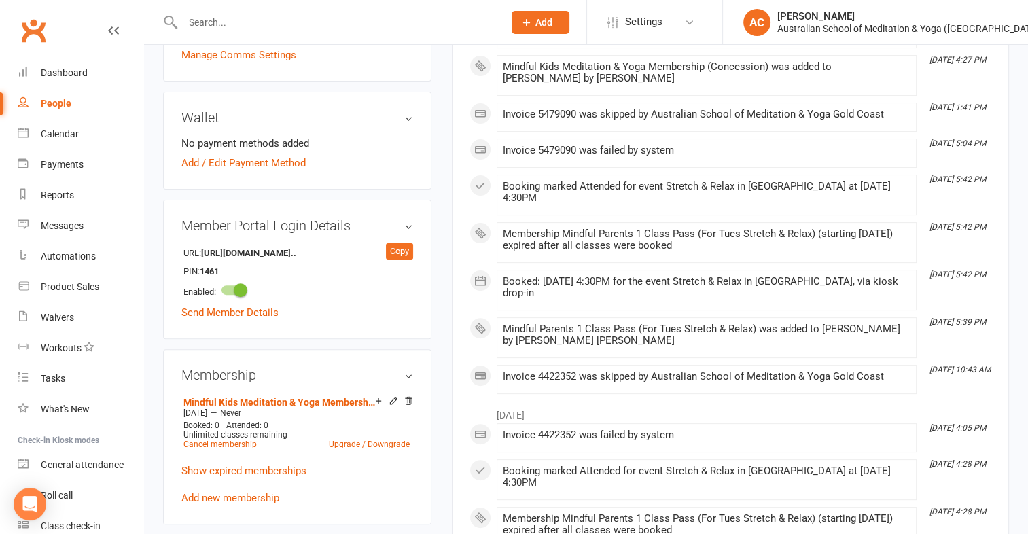
scroll to position [367, 0]
click at [224, 446] on link "Cancel membership" at bounding box center [219, 443] width 73 height 10
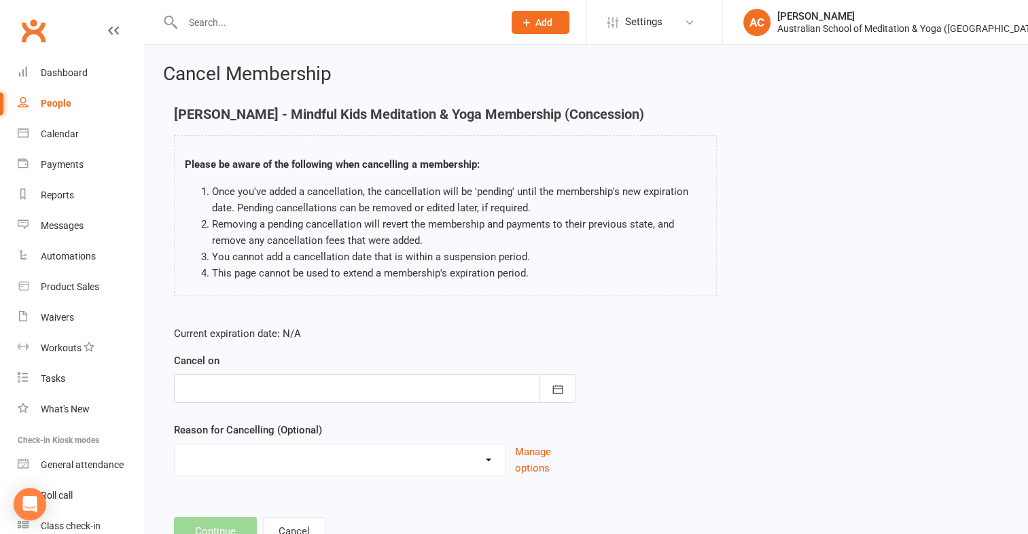
click at [274, 381] on div at bounding box center [375, 388] width 402 height 29
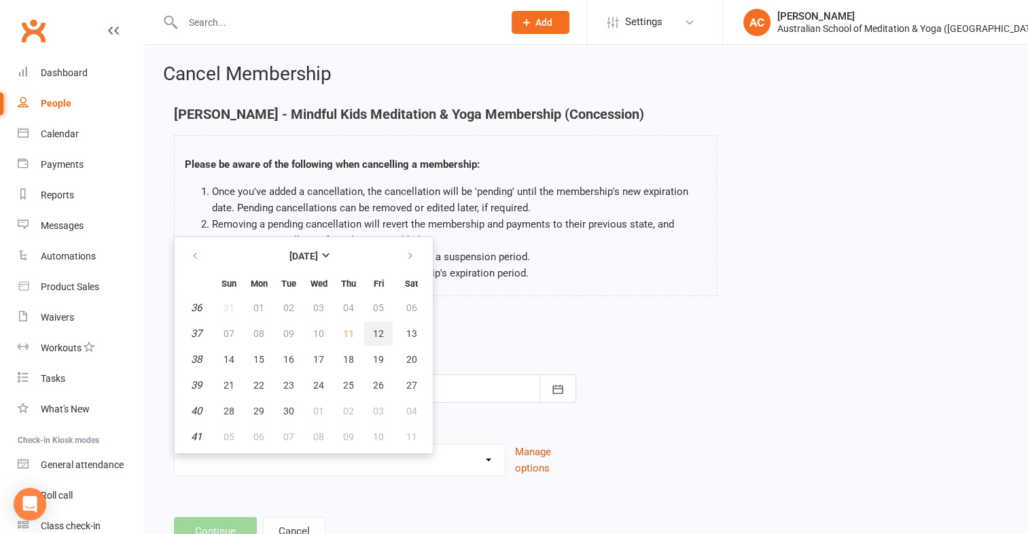
click at [367, 336] on button "12" at bounding box center [378, 333] width 29 height 24
type input "12 Sep 2025"
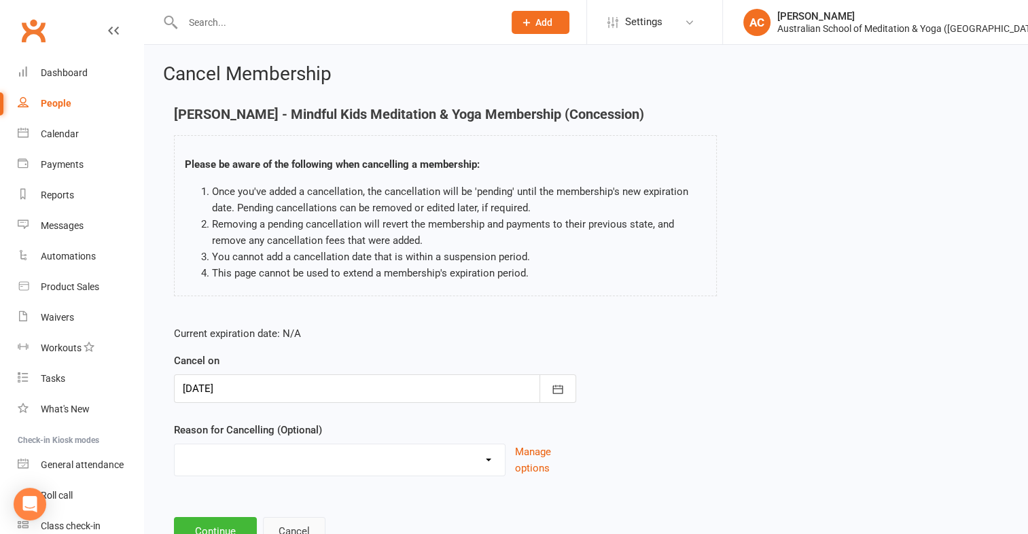
click at [299, 533] on button "Cancel" at bounding box center [294, 531] width 62 height 29
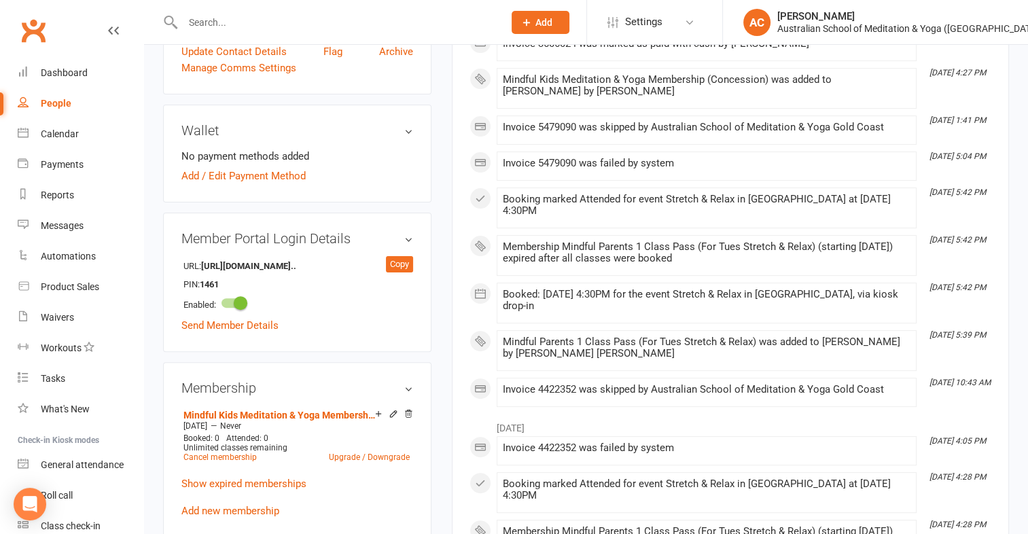
scroll to position [401, 0]
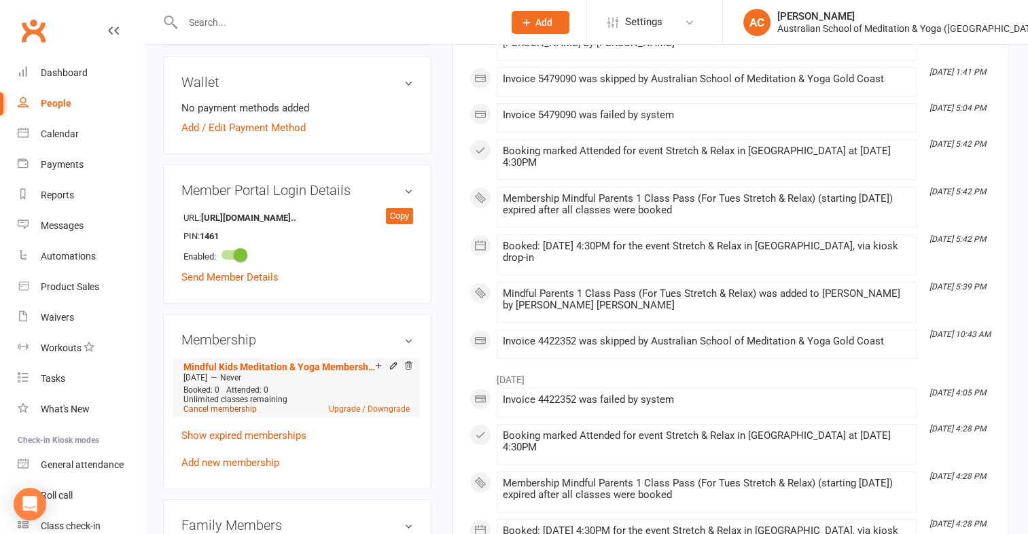
click at [217, 411] on link "Cancel membership" at bounding box center [219, 409] width 73 height 10
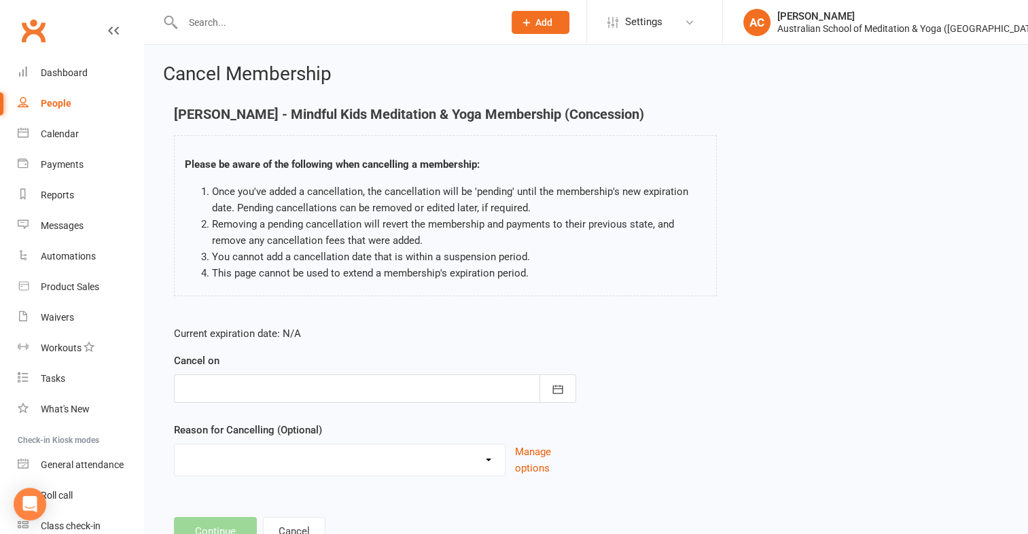
click at [281, 376] on div at bounding box center [375, 388] width 402 height 29
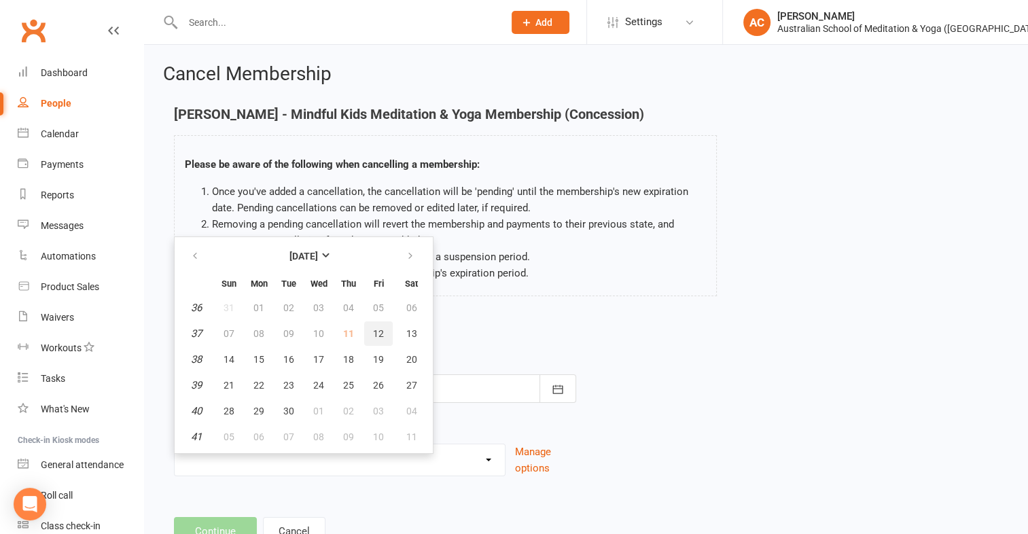
click at [376, 330] on span "12" at bounding box center [378, 333] width 11 height 11
type input "12 Sep 2025"
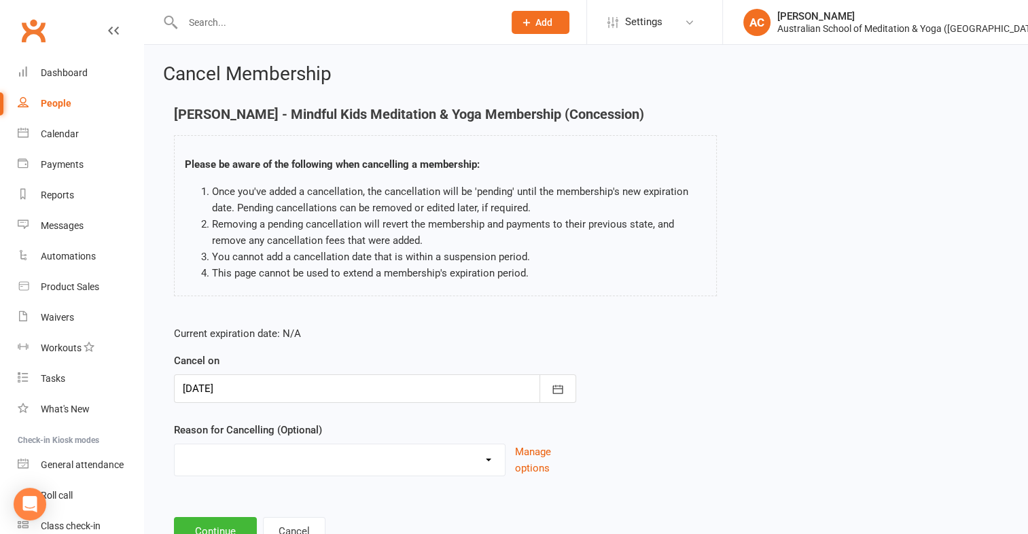
scroll to position [52, 0]
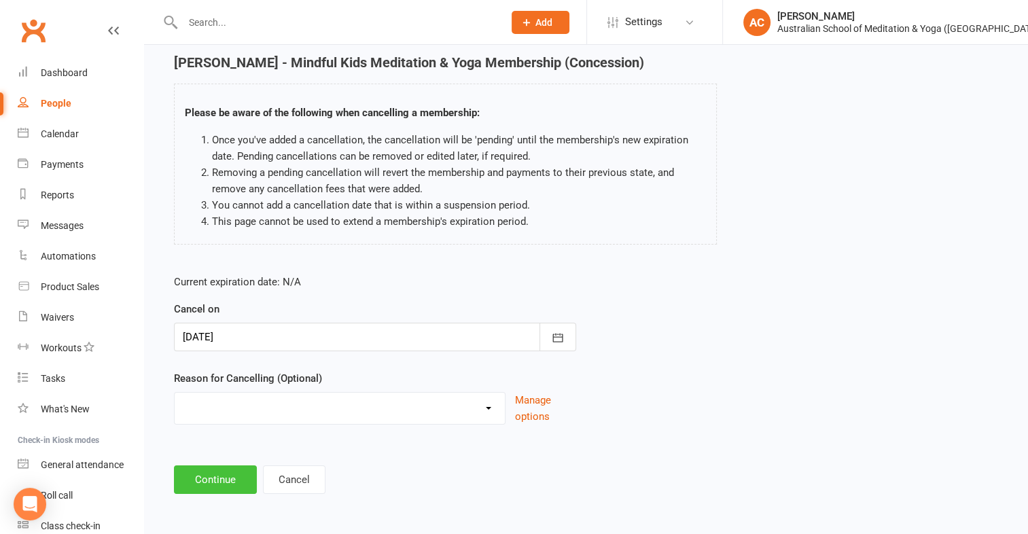
click at [209, 482] on button "Continue" at bounding box center [215, 479] width 83 height 29
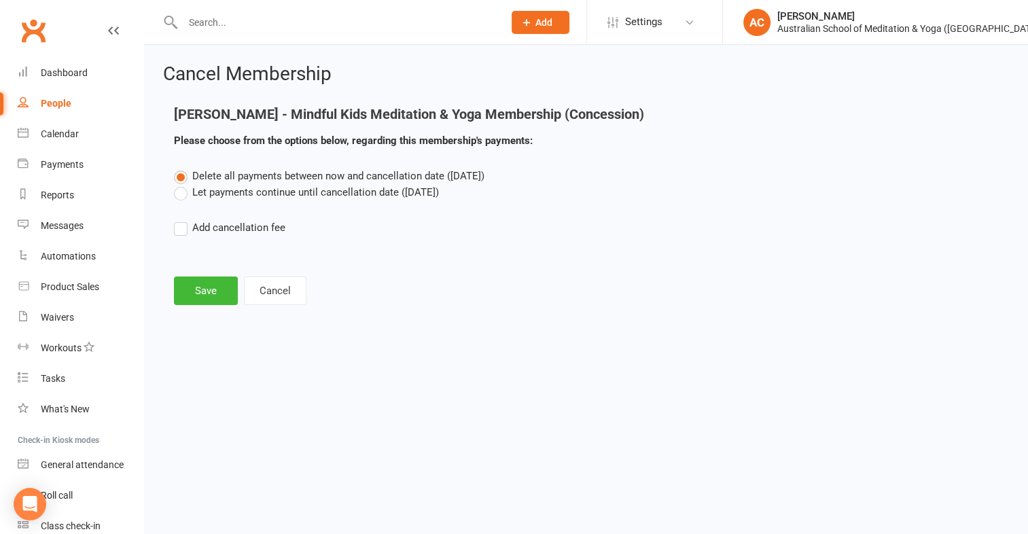
scroll to position [0, 0]
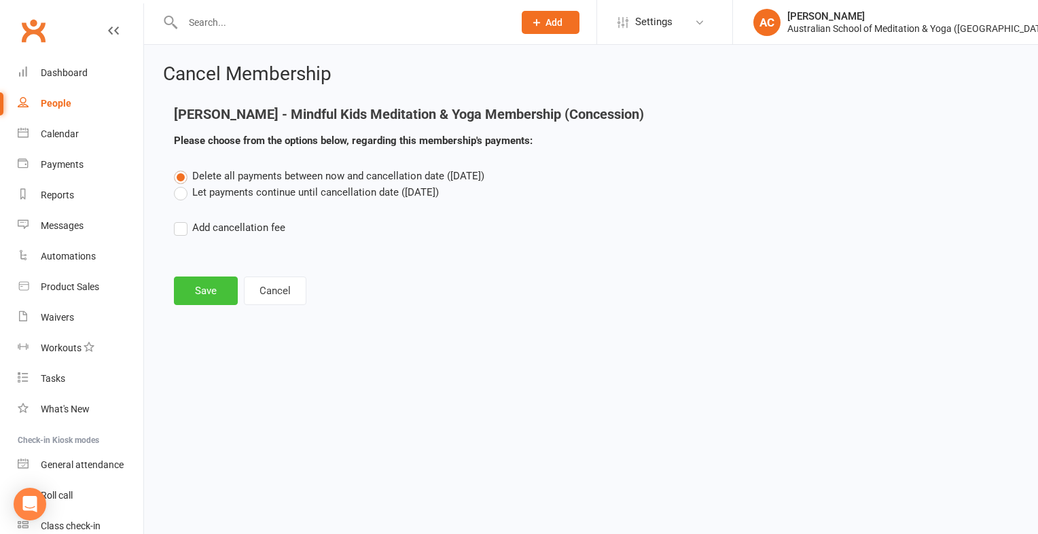
click at [224, 289] on button "Save" at bounding box center [206, 290] width 64 height 29
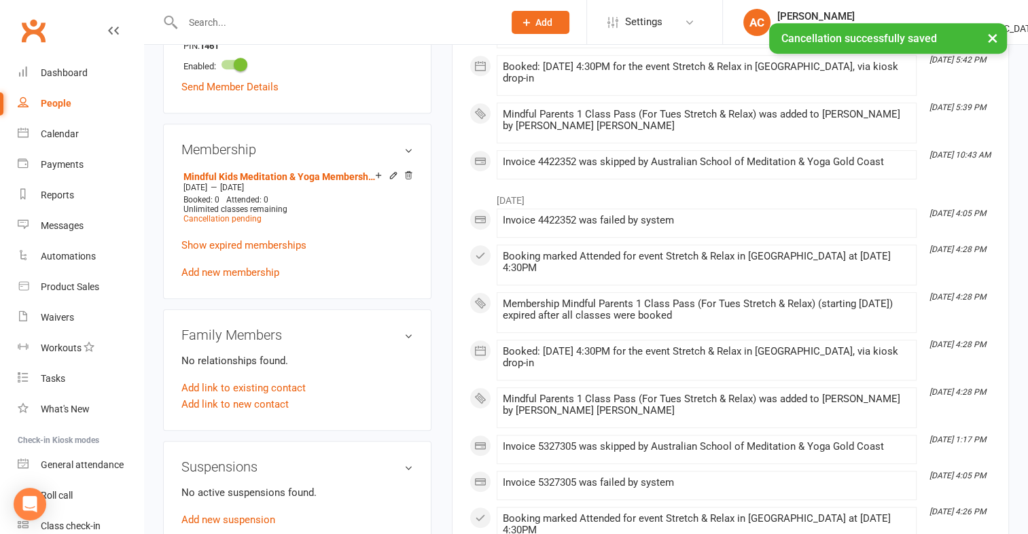
scroll to position [647, 0]
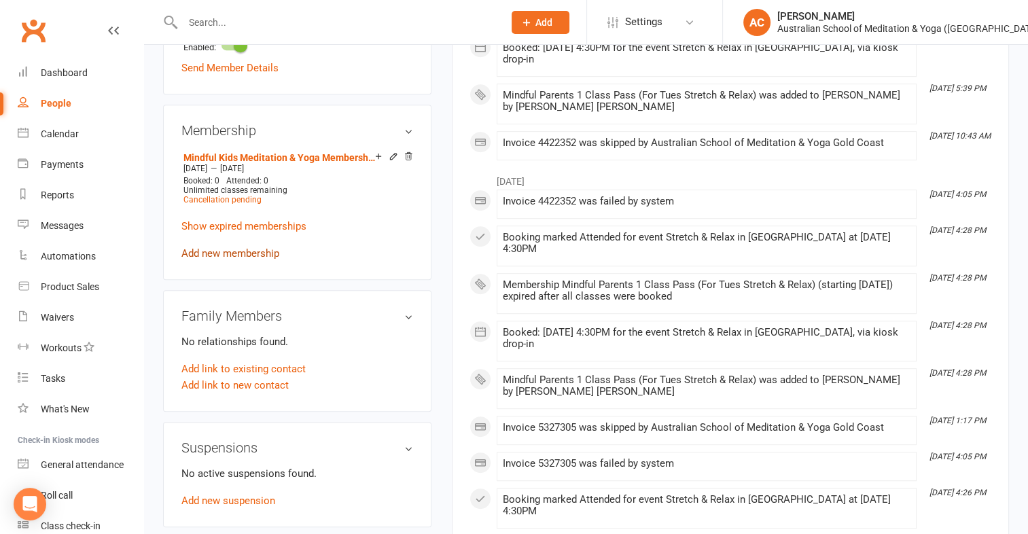
click at [215, 257] on link "Add new membership" at bounding box center [230, 253] width 98 height 12
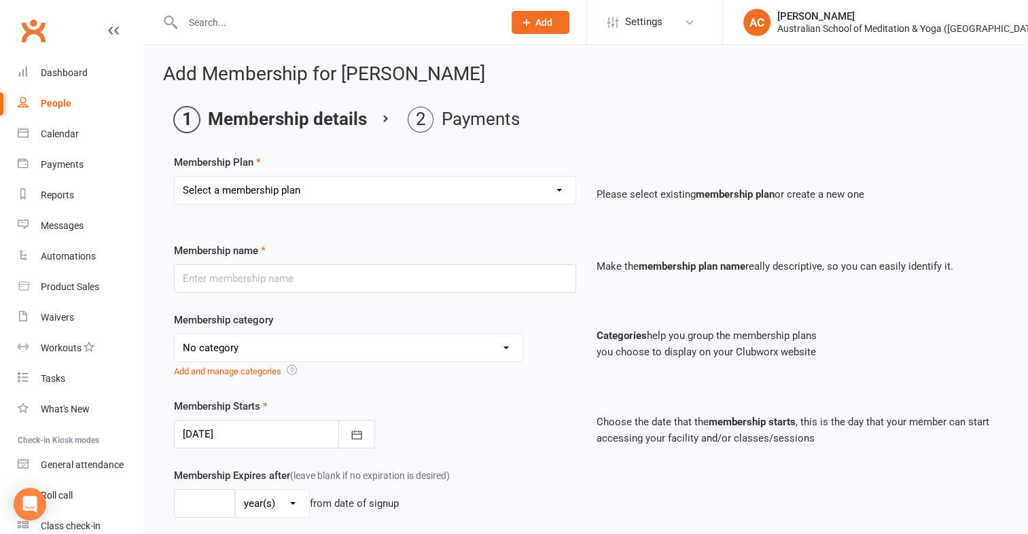
click at [274, 200] on select "Select a membership plan Create new Membership Plan First Time Intro Offer (1 m…" at bounding box center [375, 190] width 401 height 27
select select "11"
click at [175, 177] on select "Select a membership plan Create new Membership Plan First Time Intro Offer (1 m…" at bounding box center [375, 190] width 401 height 27
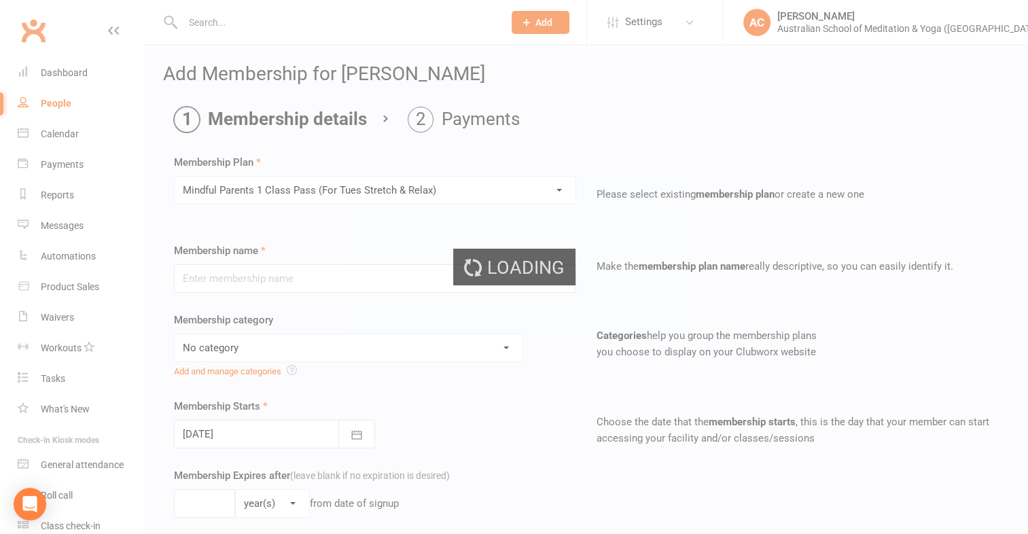
type input "Mindful Parents 1 Class Pass (For Tues Stretch & Relax)"
select select "4"
type input "3"
select select "2"
type input "1"
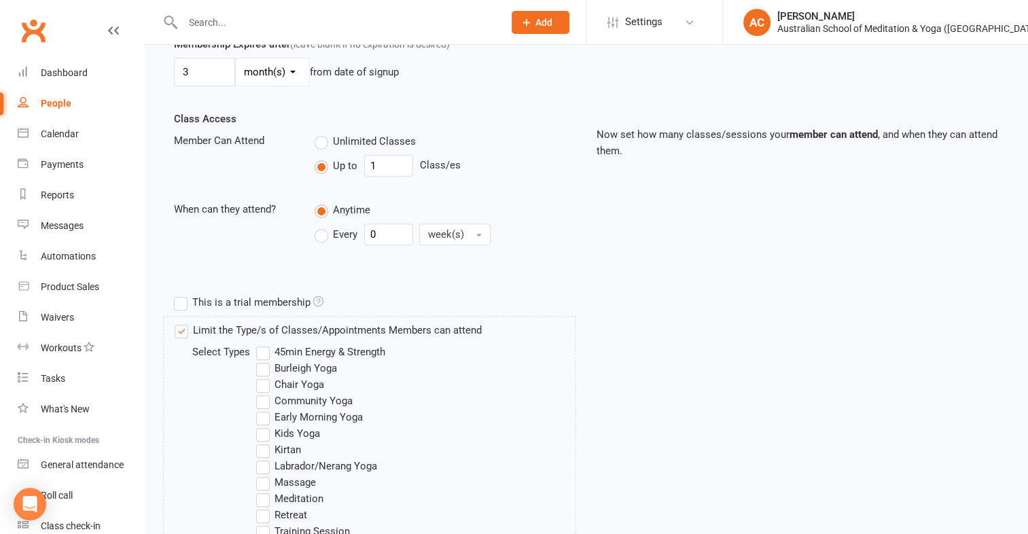
scroll to position [639, 0]
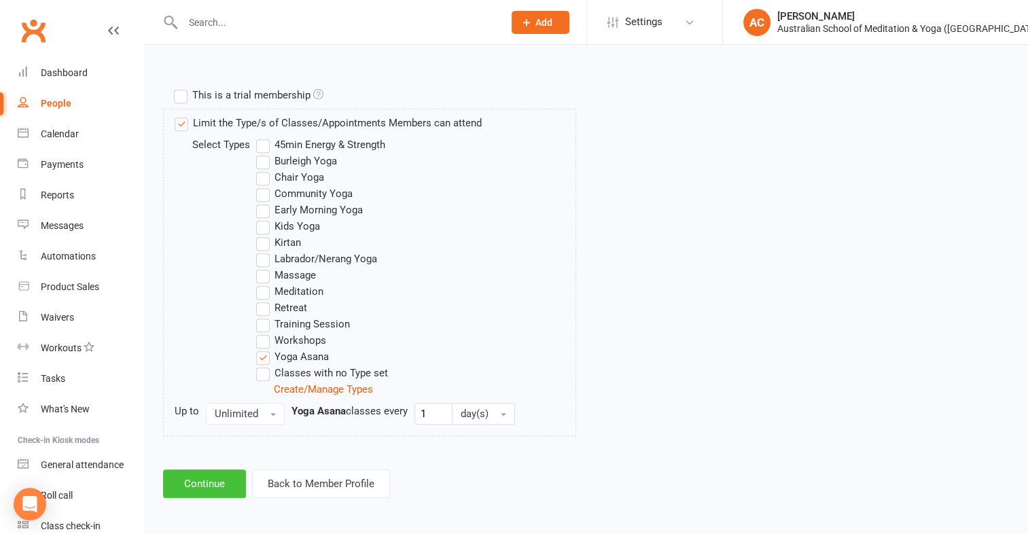
click at [217, 483] on button "Continue" at bounding box center [204, 483] width 83 height 29
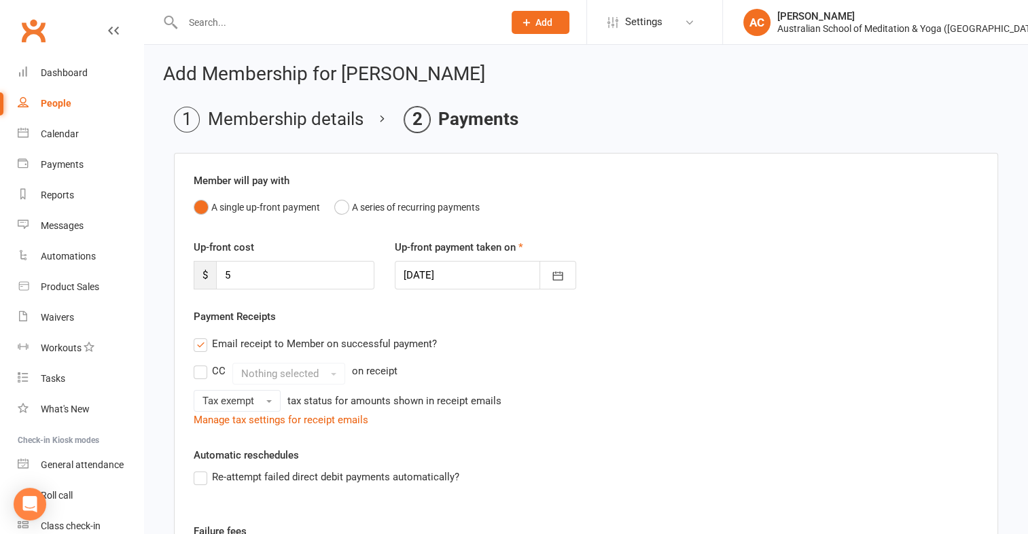
scroll to position [258, 0]
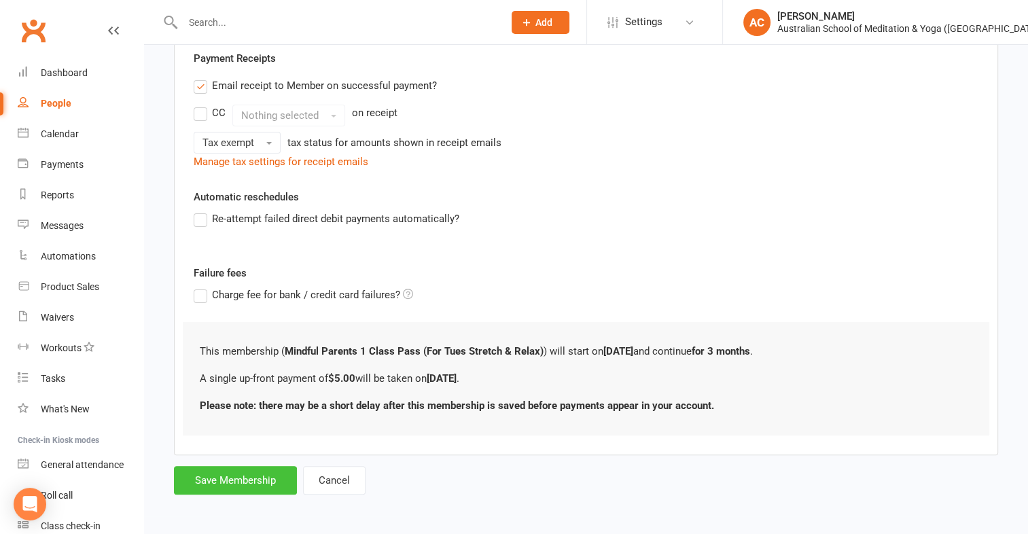
click at [251, 479] on button "Save Membership" at bounding box center [235, 480] width 123 height 29
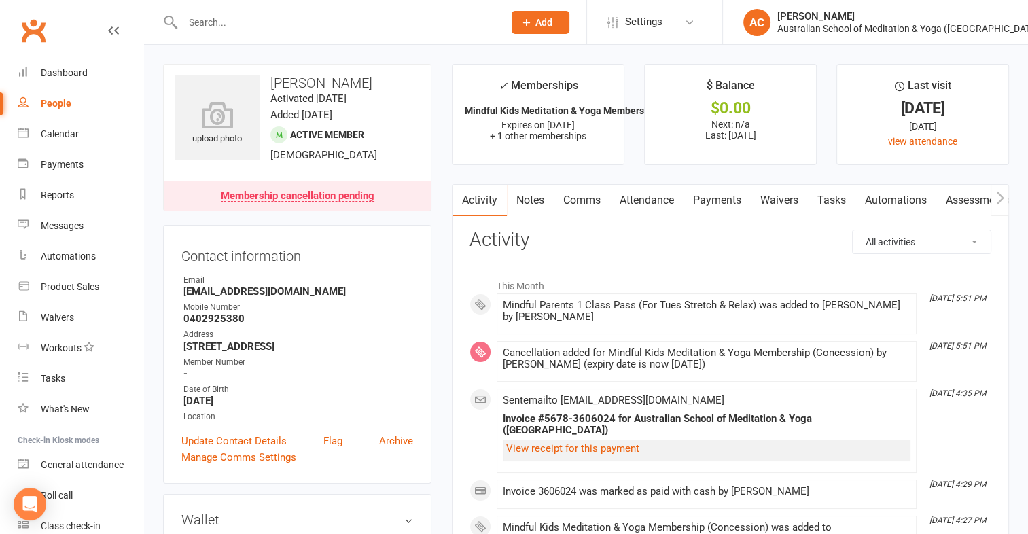
click at [725, 204] on link "Payments" at bounding box center [716, 200] width 67 height 31
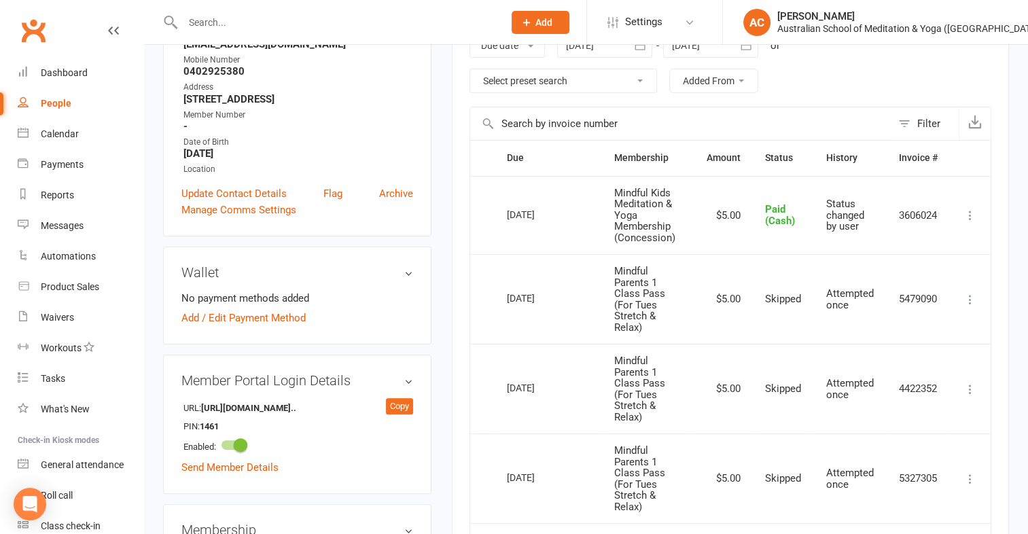
scroll to position [239, 0]
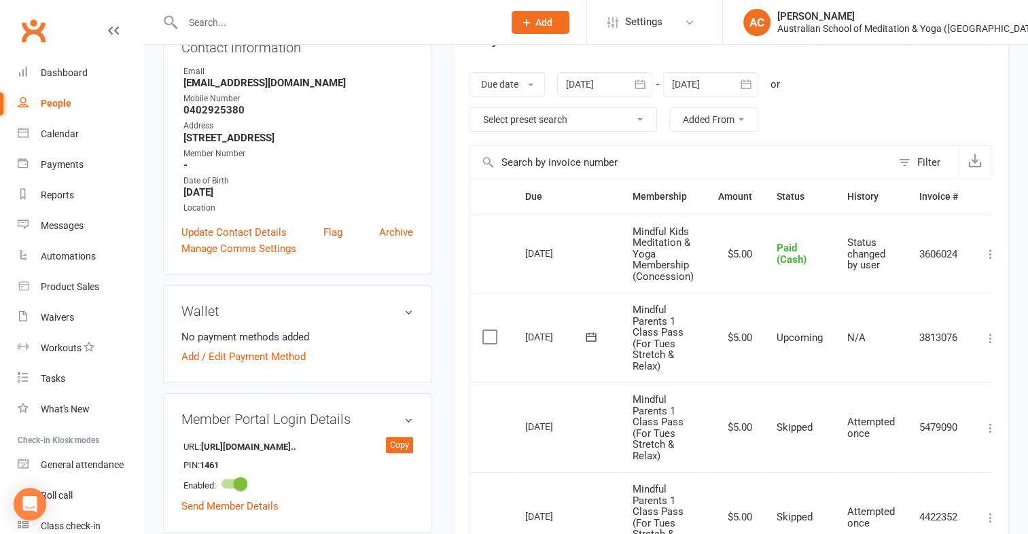
scroll to position [212, 0]
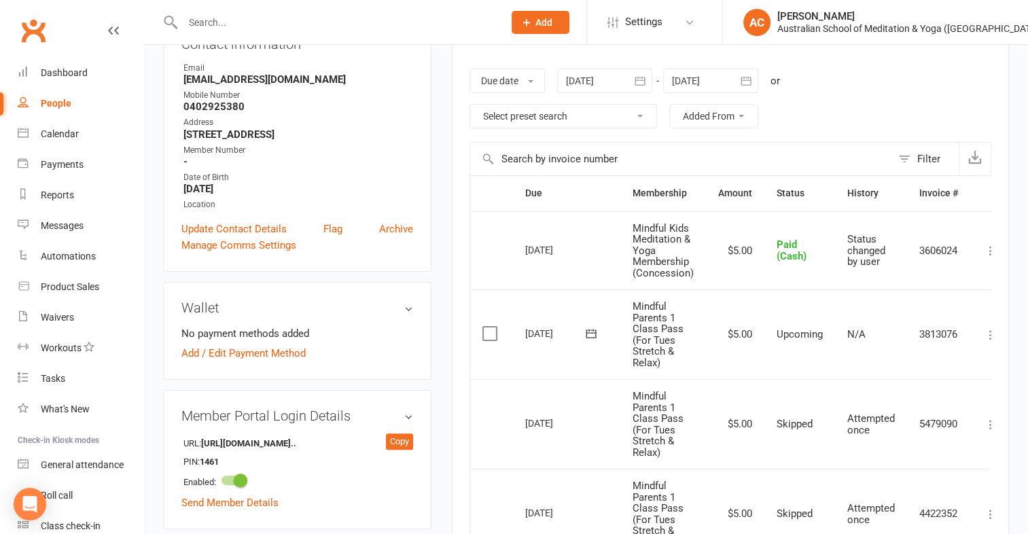
click at [1001, 243] on div "Activity Notes Comms Attendance Payments Waivers Tasks Automations Assessments …" at bounding box center [730, 473] width 557 height 1003
click at [992, 248] on div "Activity Notes Comms Attendance Payments Waivers Tasks Automations Assessments …" at bounding box center [730, 473] width 557 height 1003
click at [986, 249] on icon at bounding box center [991, 251] width 14 height 14
click at [1017, 179] on main "✓ Memberships Mindful Kids Meditation & Yoga Membership ... Expires on 11th Sep…" at bounding box center [730, 420] width 577 height 1137
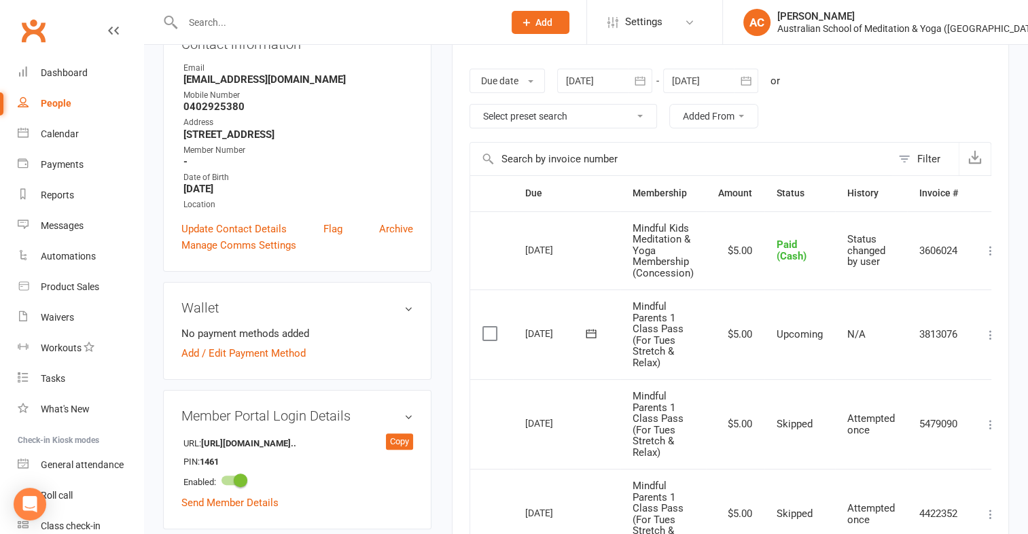
click at [986, 336] on icon at bounding box center [991, 335] width 14 height 14
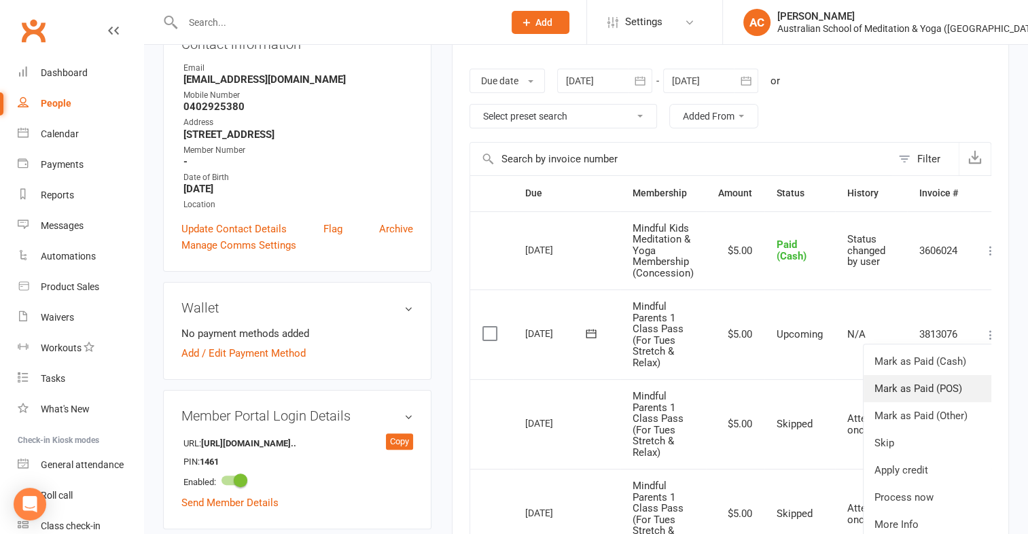
click at [929, 385] on link "Mark as Paid (POS)" at bounding box center [930, 388] width 135 height 27
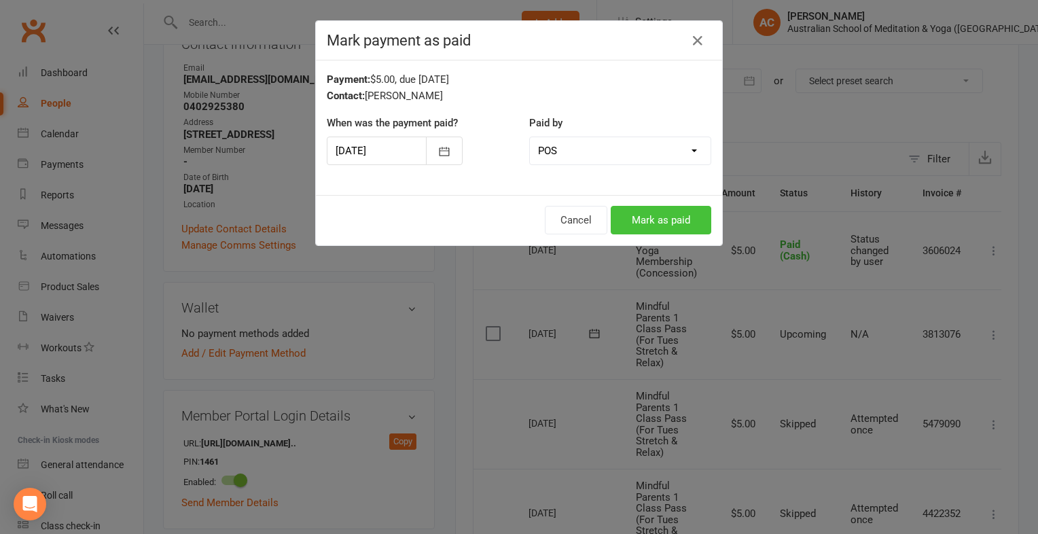
click at [669, 217] on button "Mark as paid" at bounding box center [661, 220] width 101 height 29
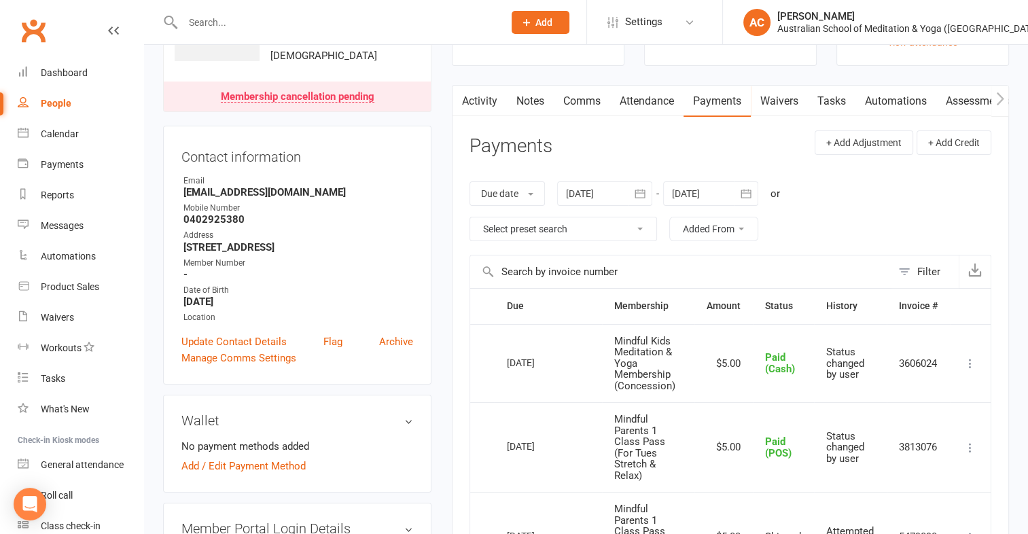
scroll to position [0, 0]
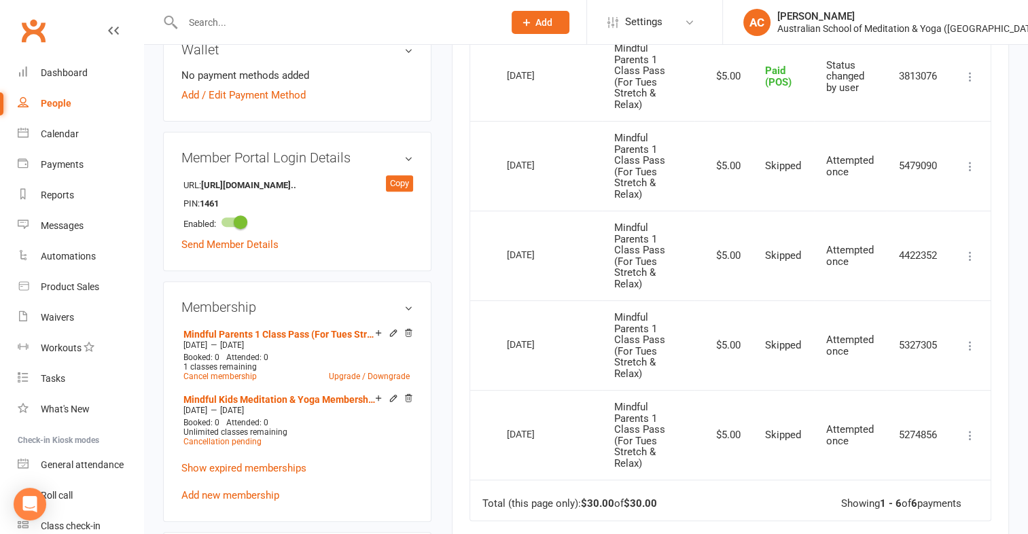
scroll to position [473, 0]
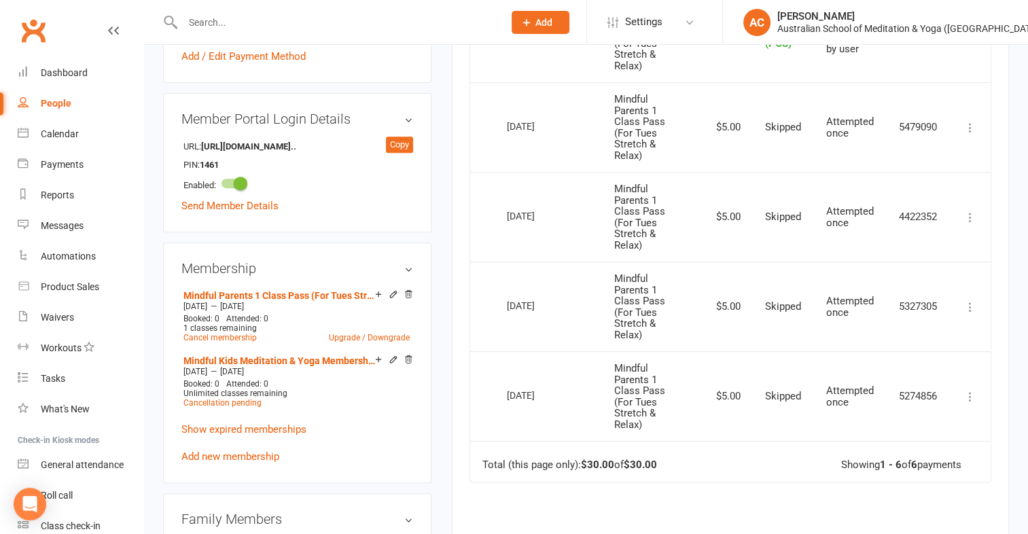
scroll to position [512, 0]
